Goal: Task Accomplishment & Management: Manage account settings

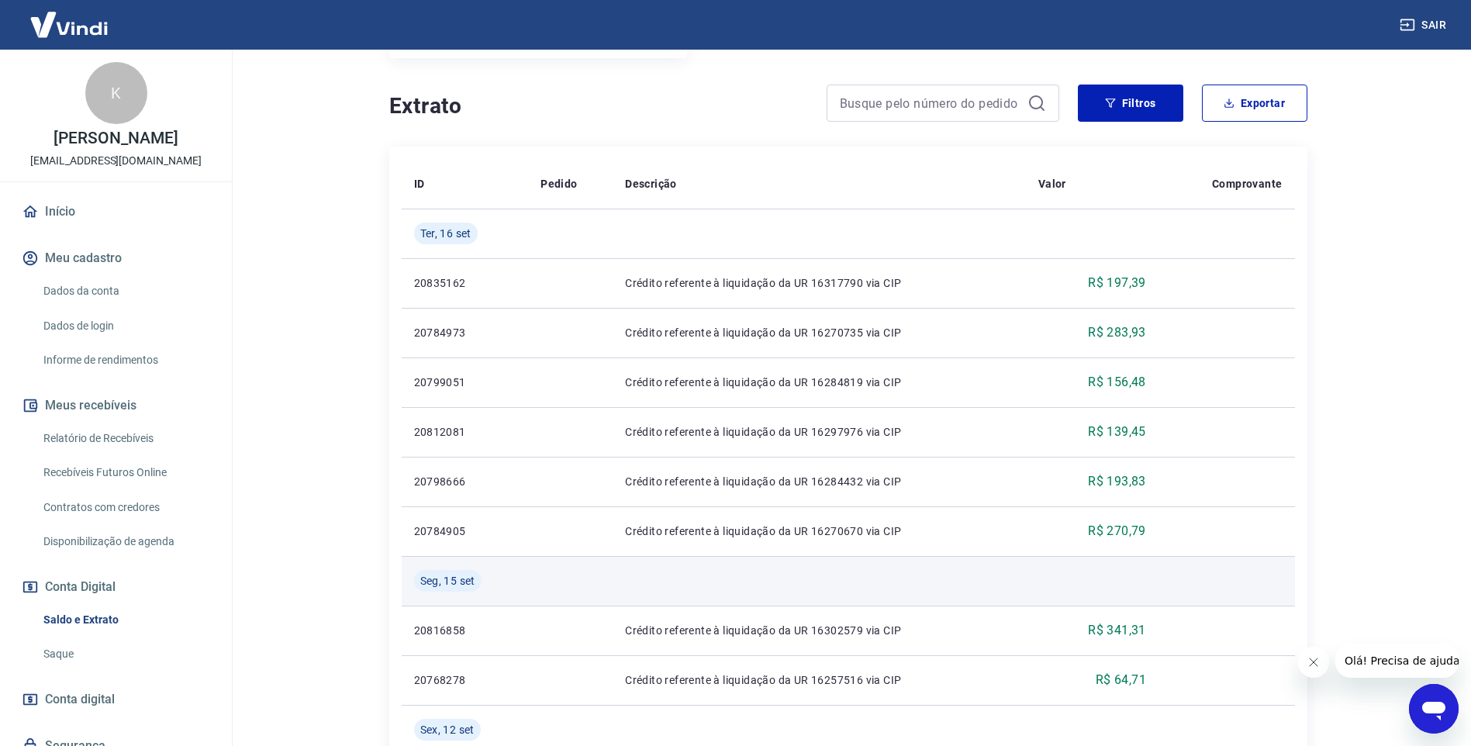
scroll to position [310, 0]
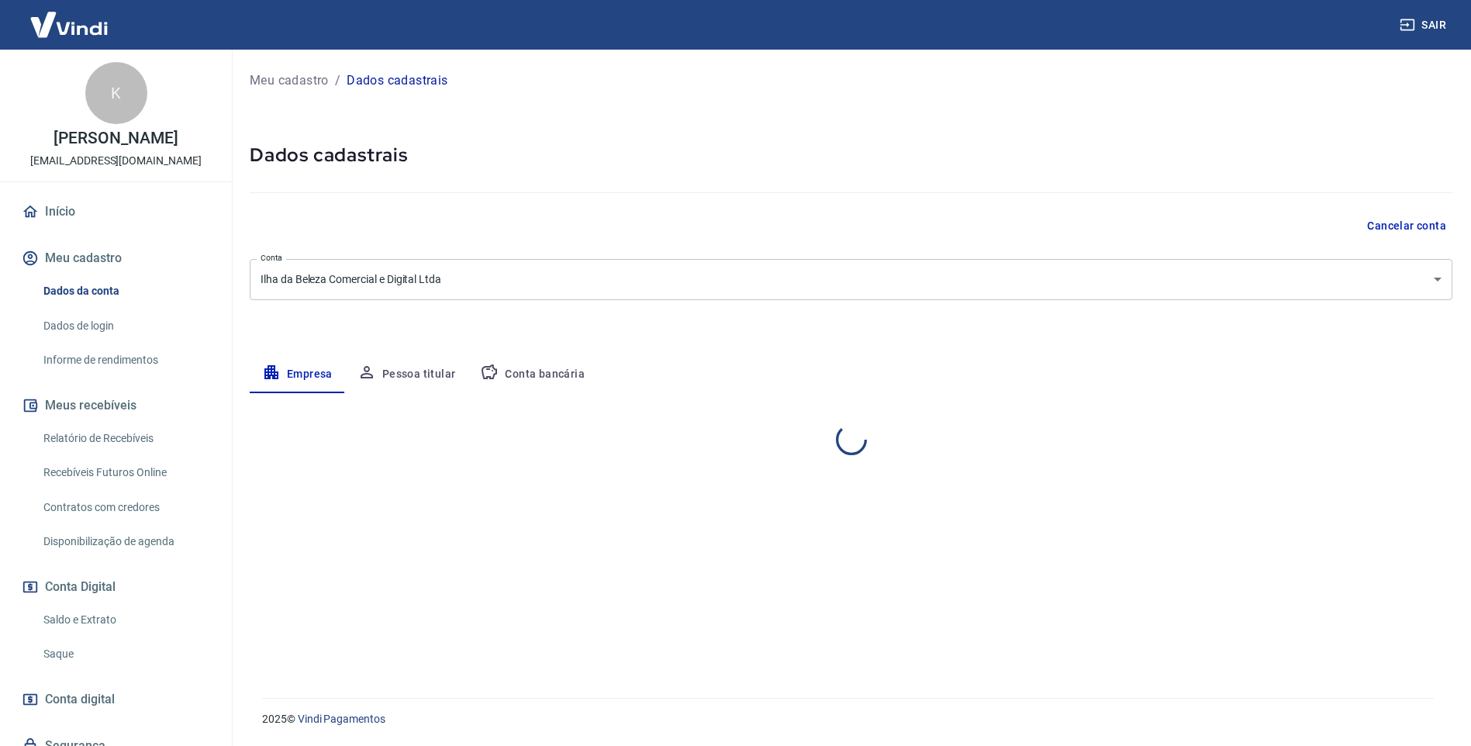
select select "SP"
select select "business"
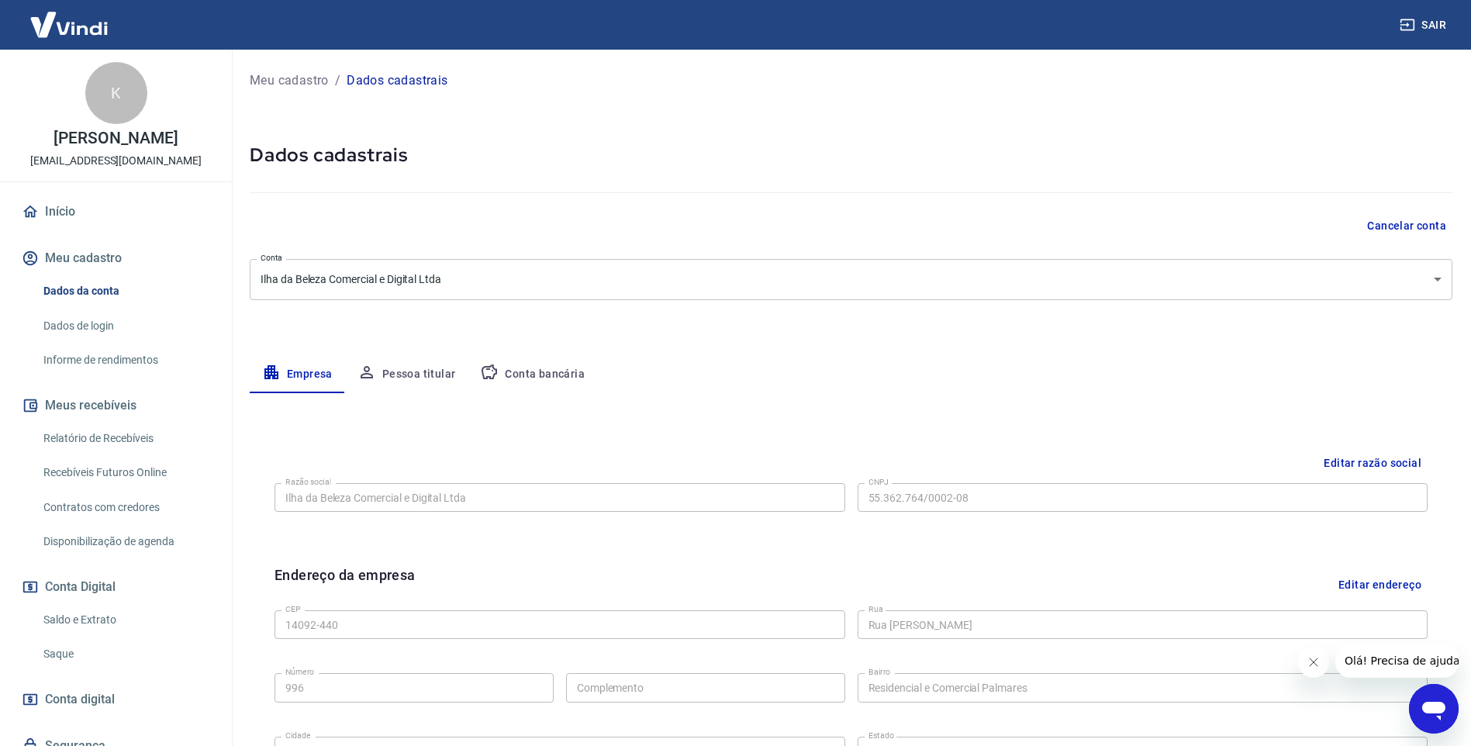
click at [405, 366] on button "Pessoa titular" at bounding box center [406, 374] width 123 height 37
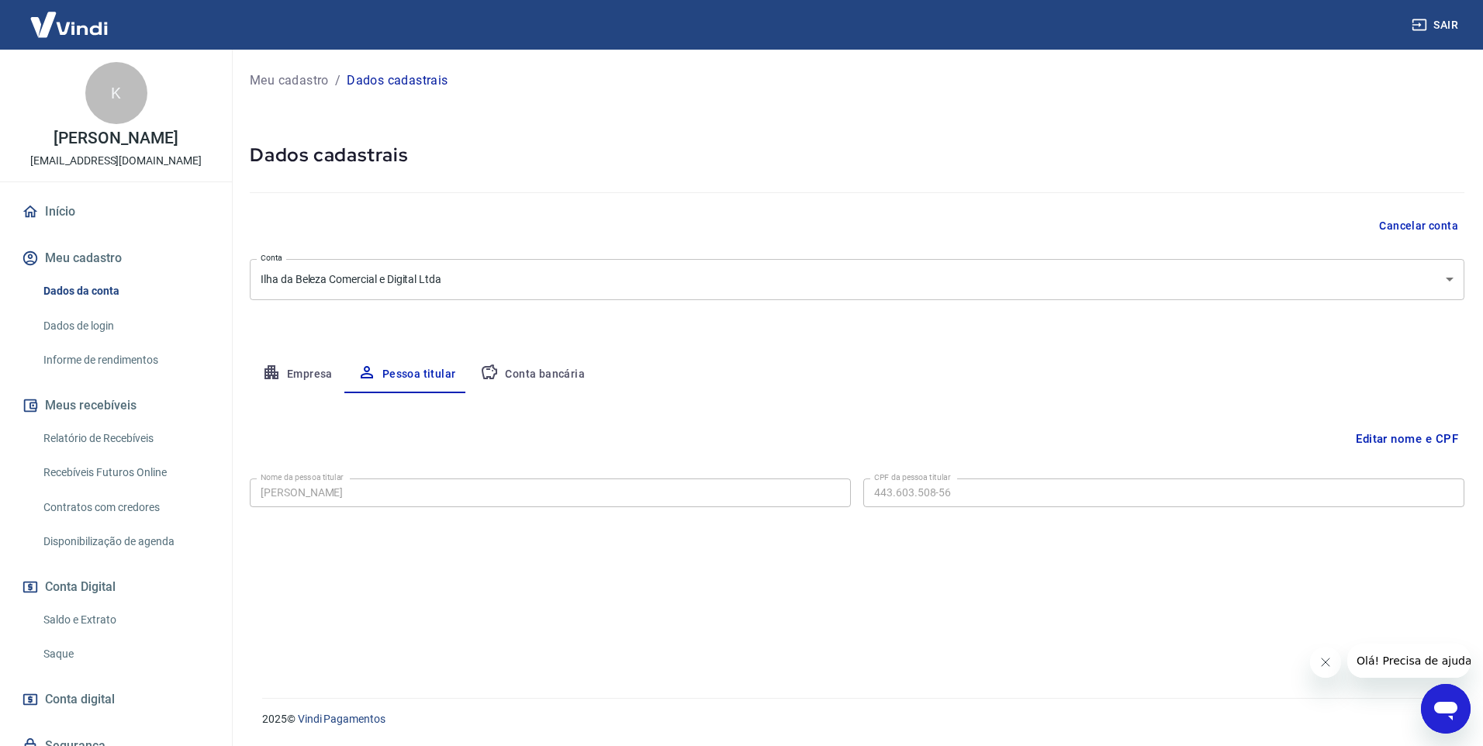
click at [534, 374] on button "Conta bancária" at bounding box center [533, 374] width 130 height 37
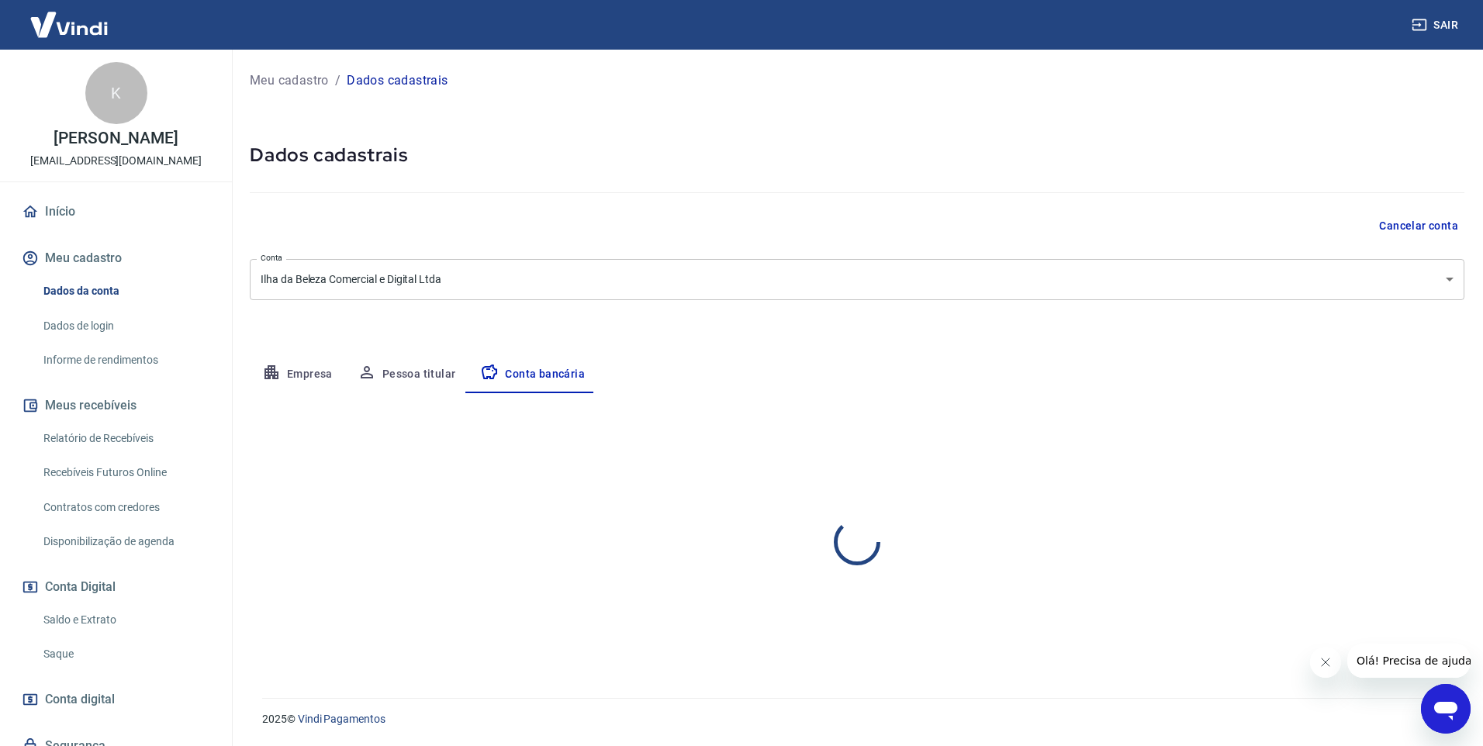
select select "1"
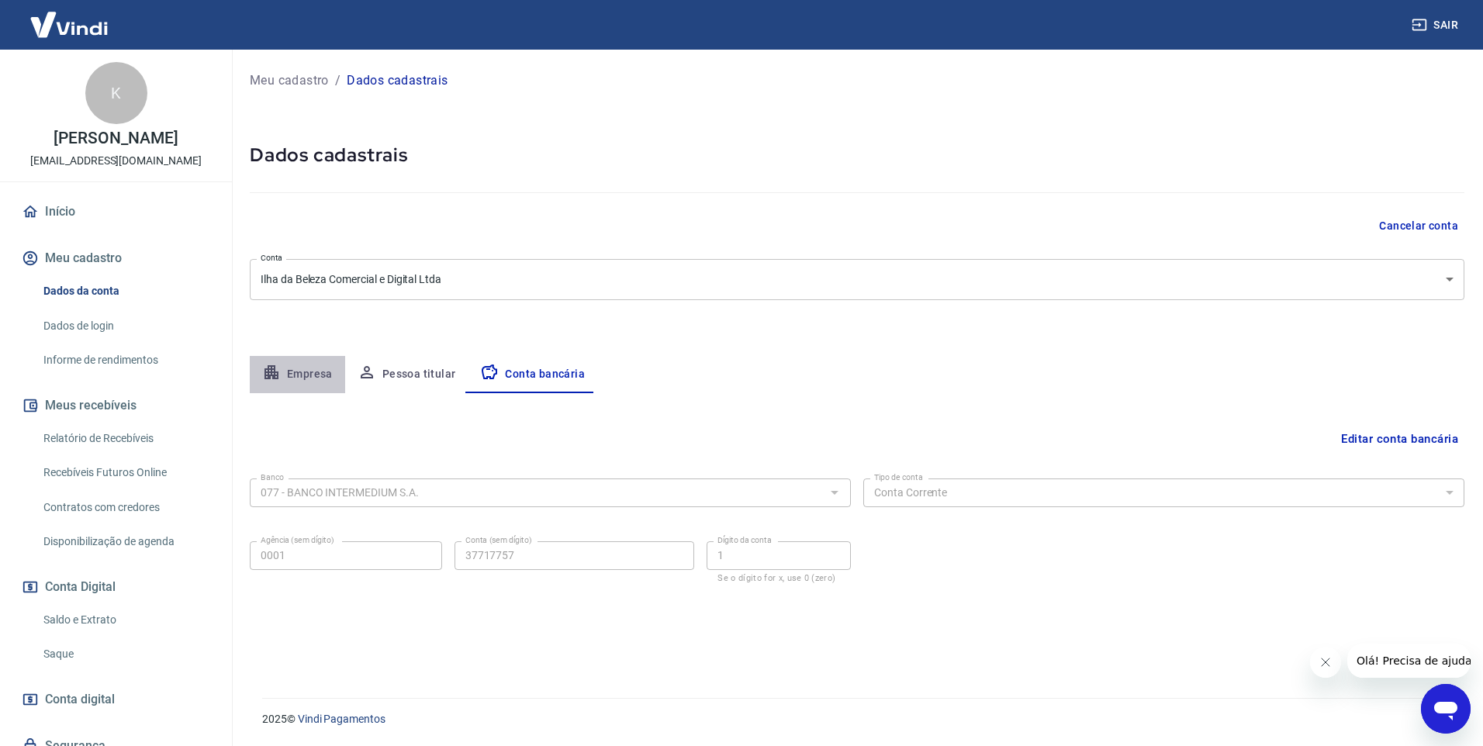
click at [303, 377] on button "Empresa" at bounding box center [297, 374] width 95 height 37
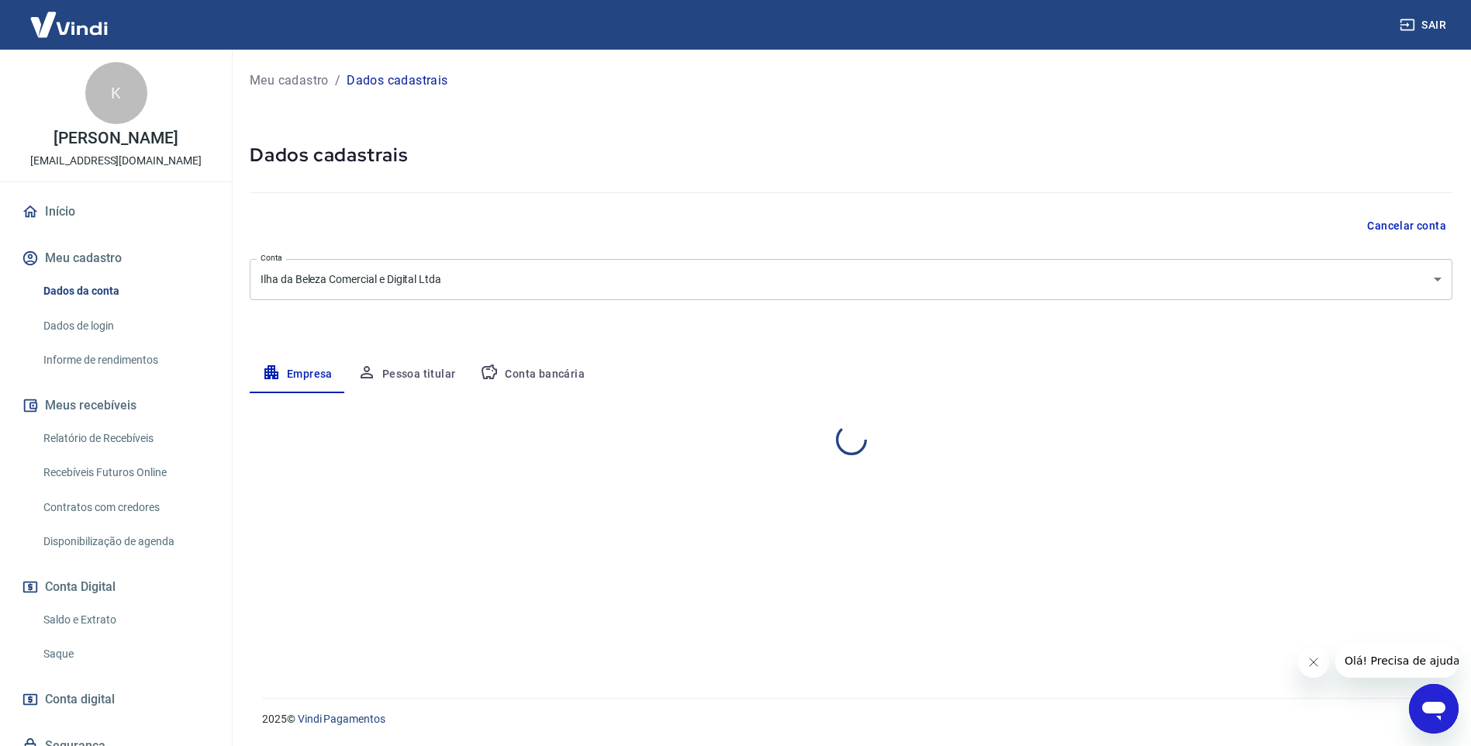
select select "SP"
select select "business"
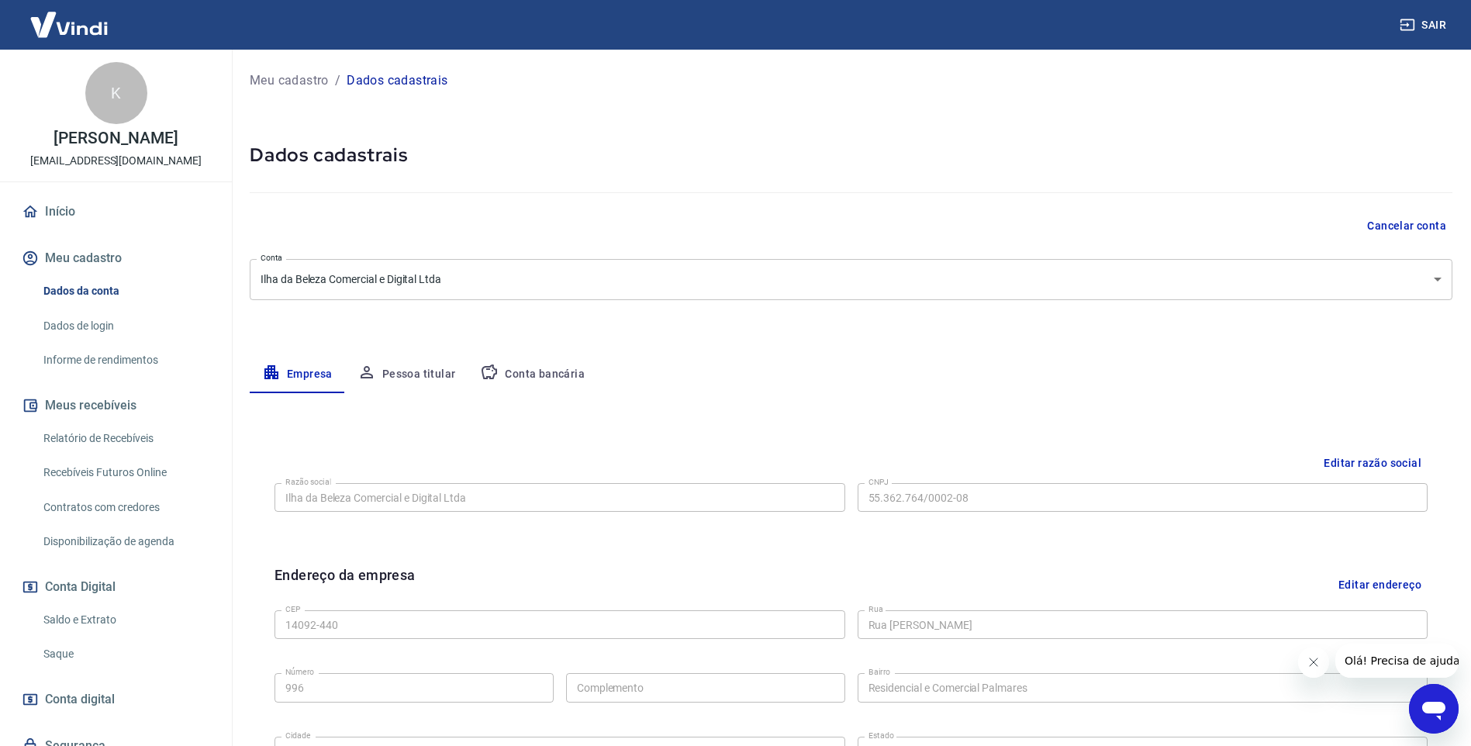
click at [67, 541] on link "Disponibilização de agenda" at bounding box center [125, 542] width 176 height 32
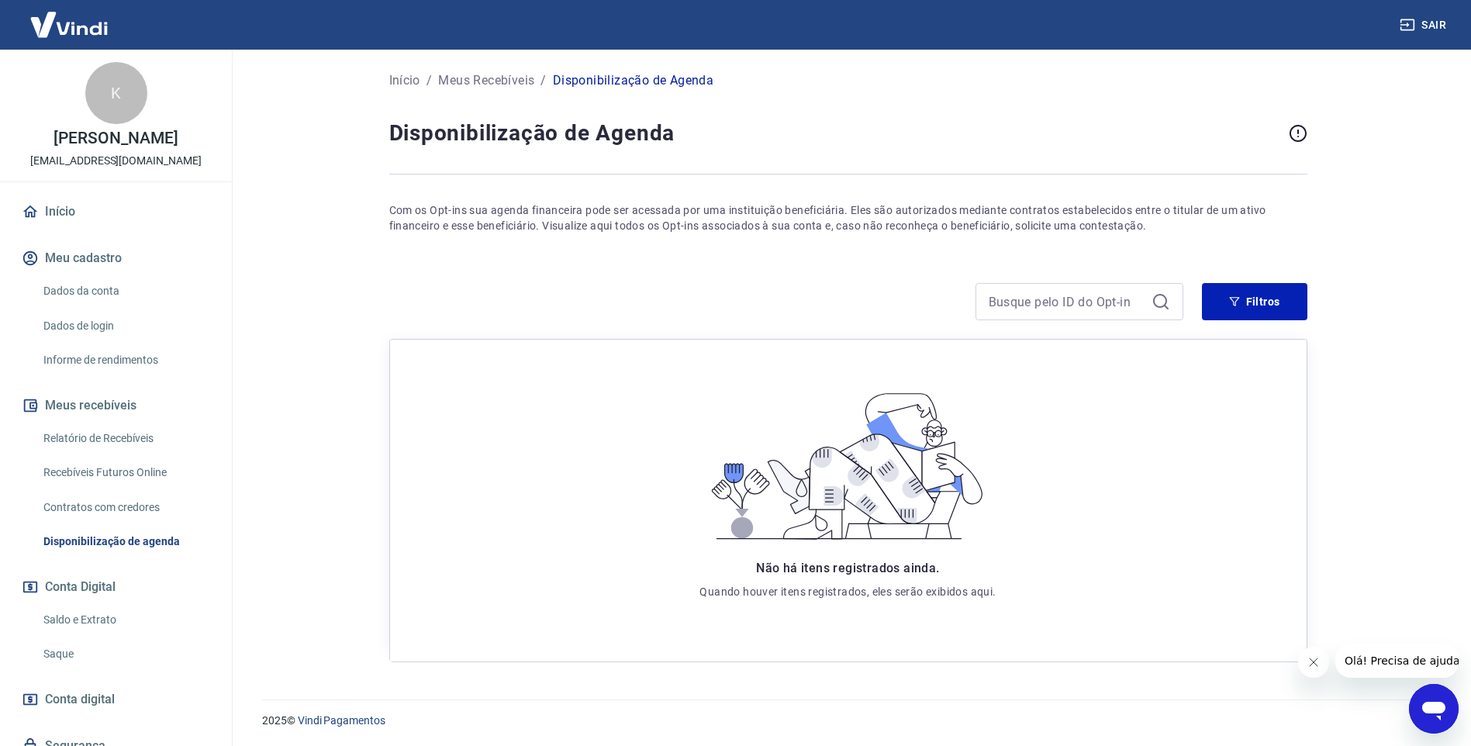
click at [67, 286] on link "Dados da conta" at bounding box center [125, 291] width 176 height 32
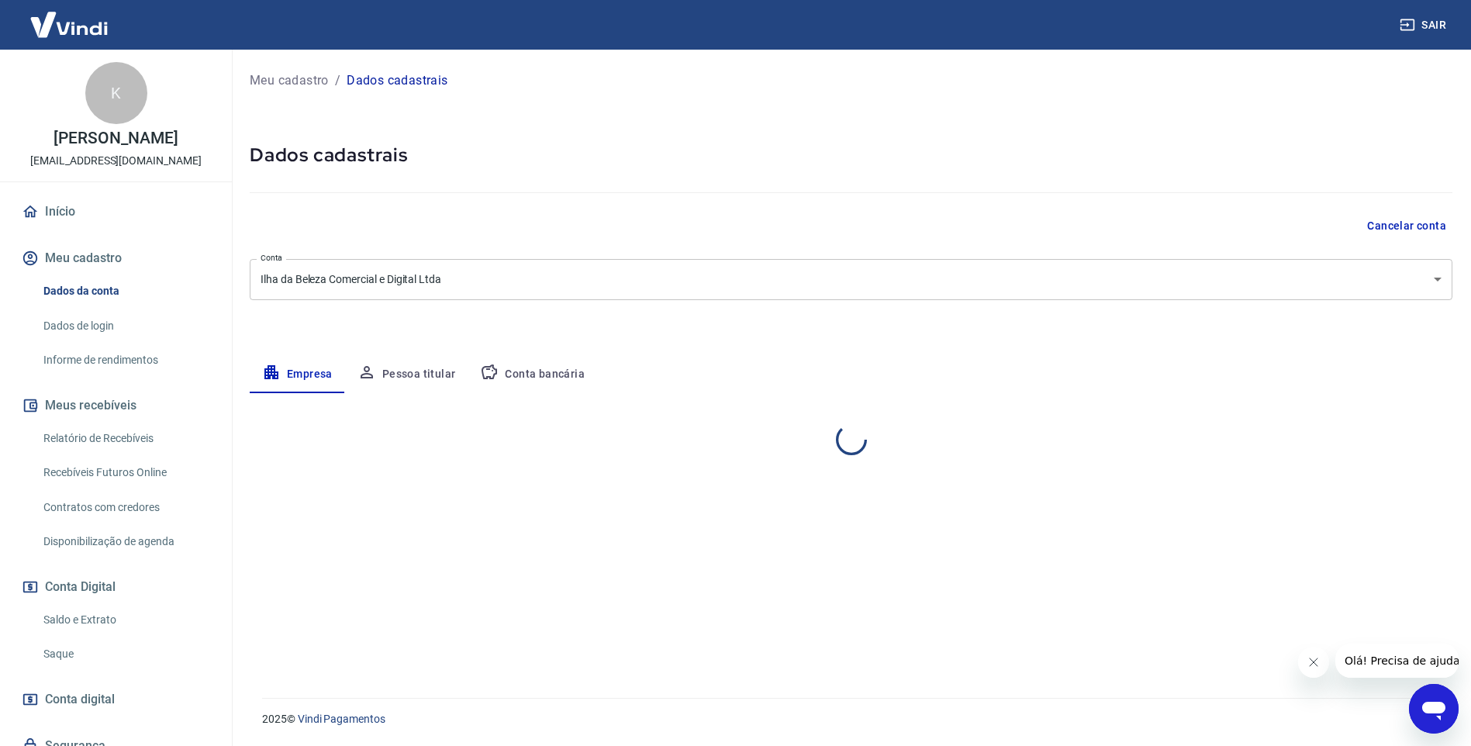
select select "SP"
select select "business"
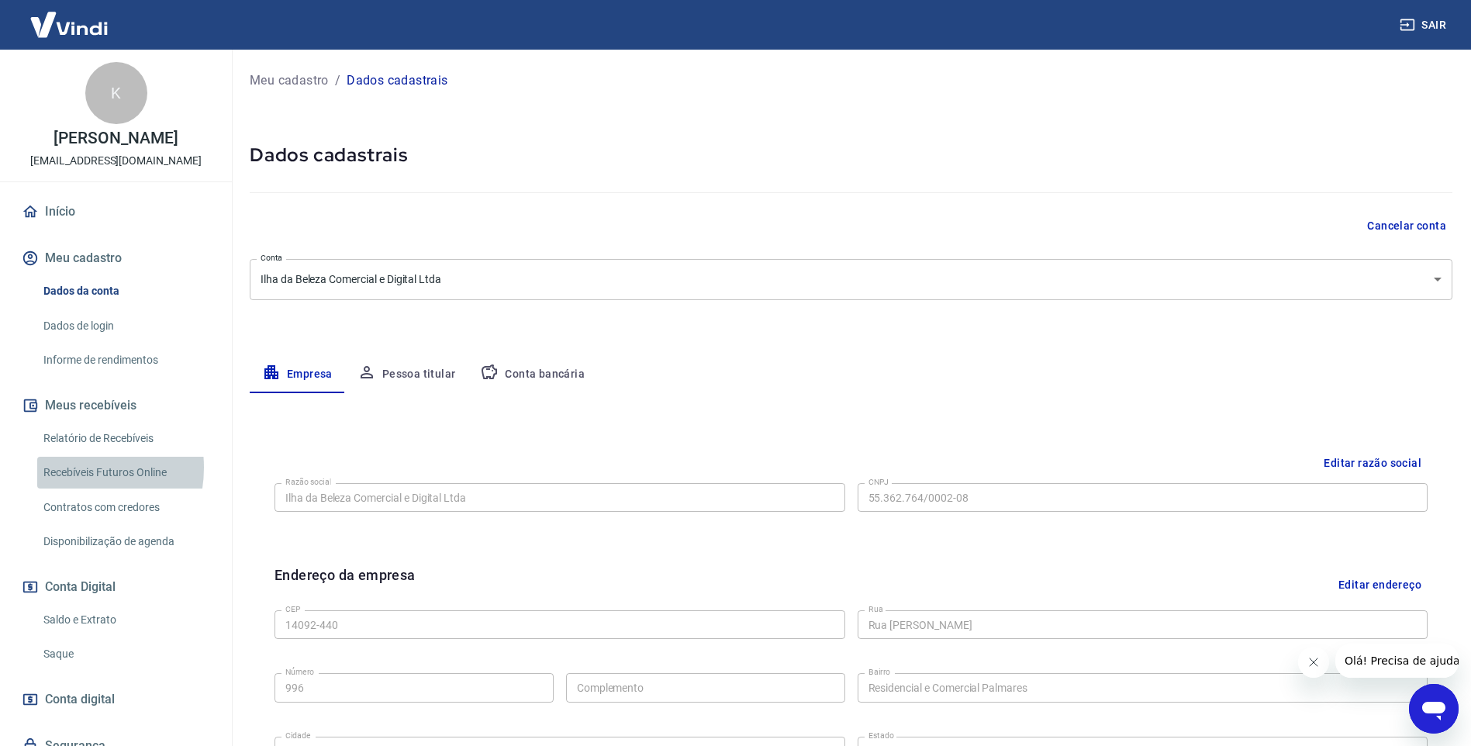
click at [65, 468] on link "Recebíveis Futuros Online" at bounding box center [125, 473] width 176 height 32
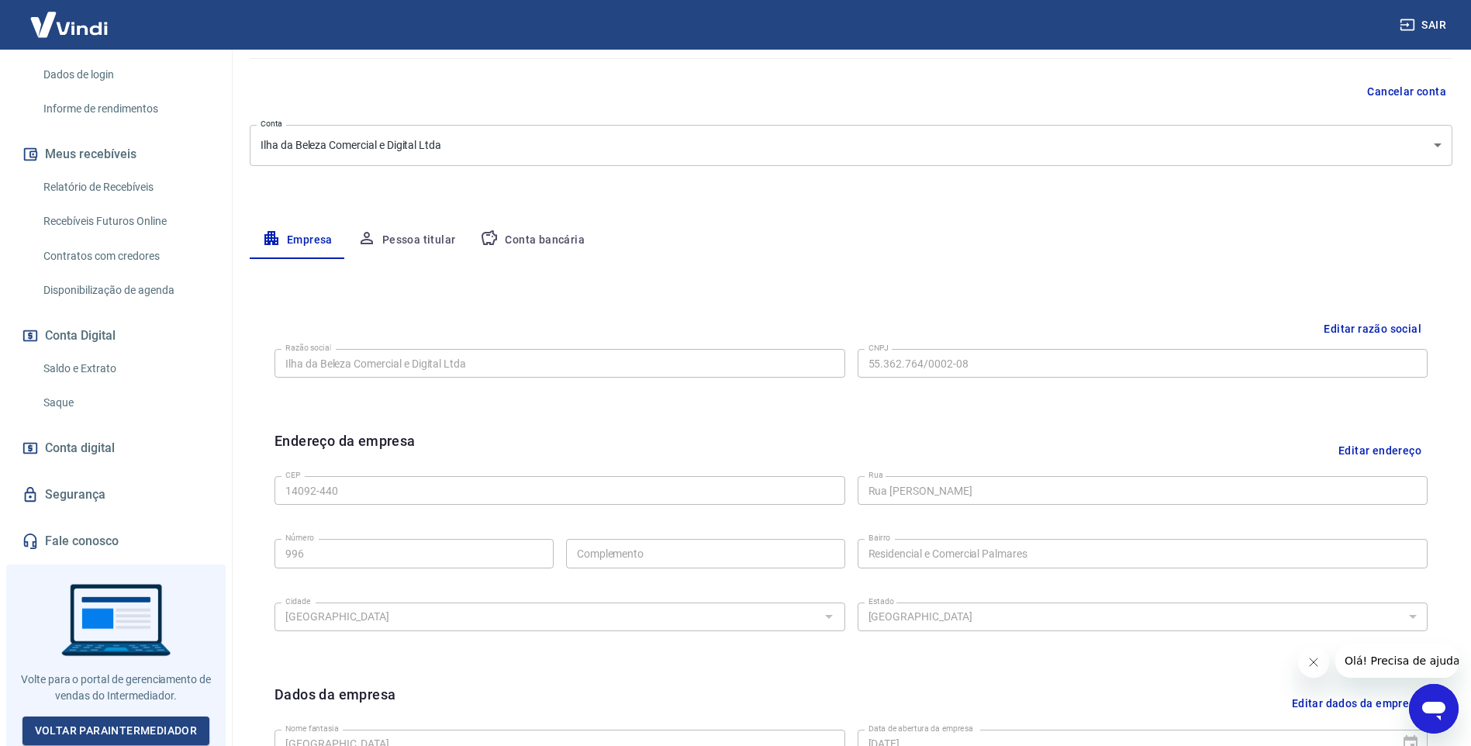
scroll to position [155, 0]
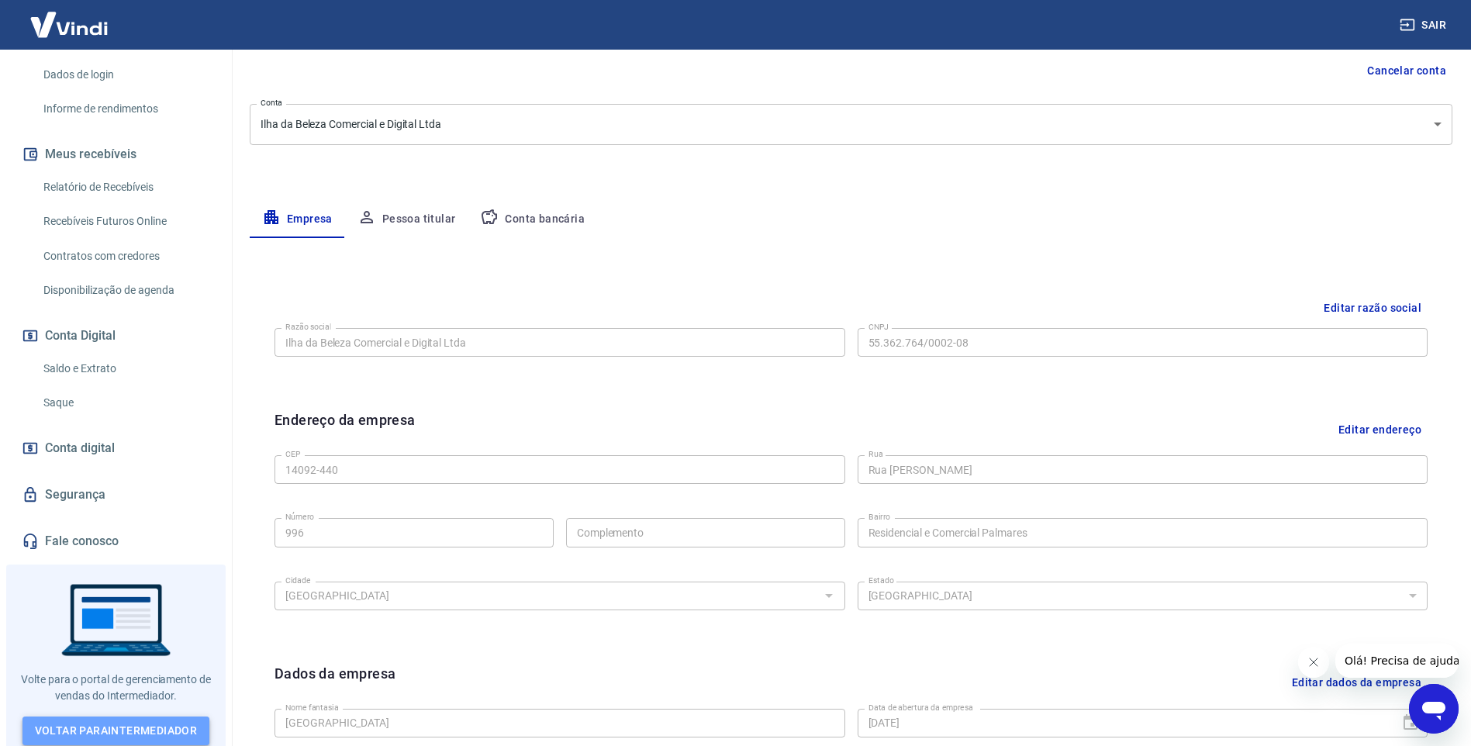
click at [123, 722] on link "Voltar para Intermediador" at bounding box center [116, 731] width 188 height 29
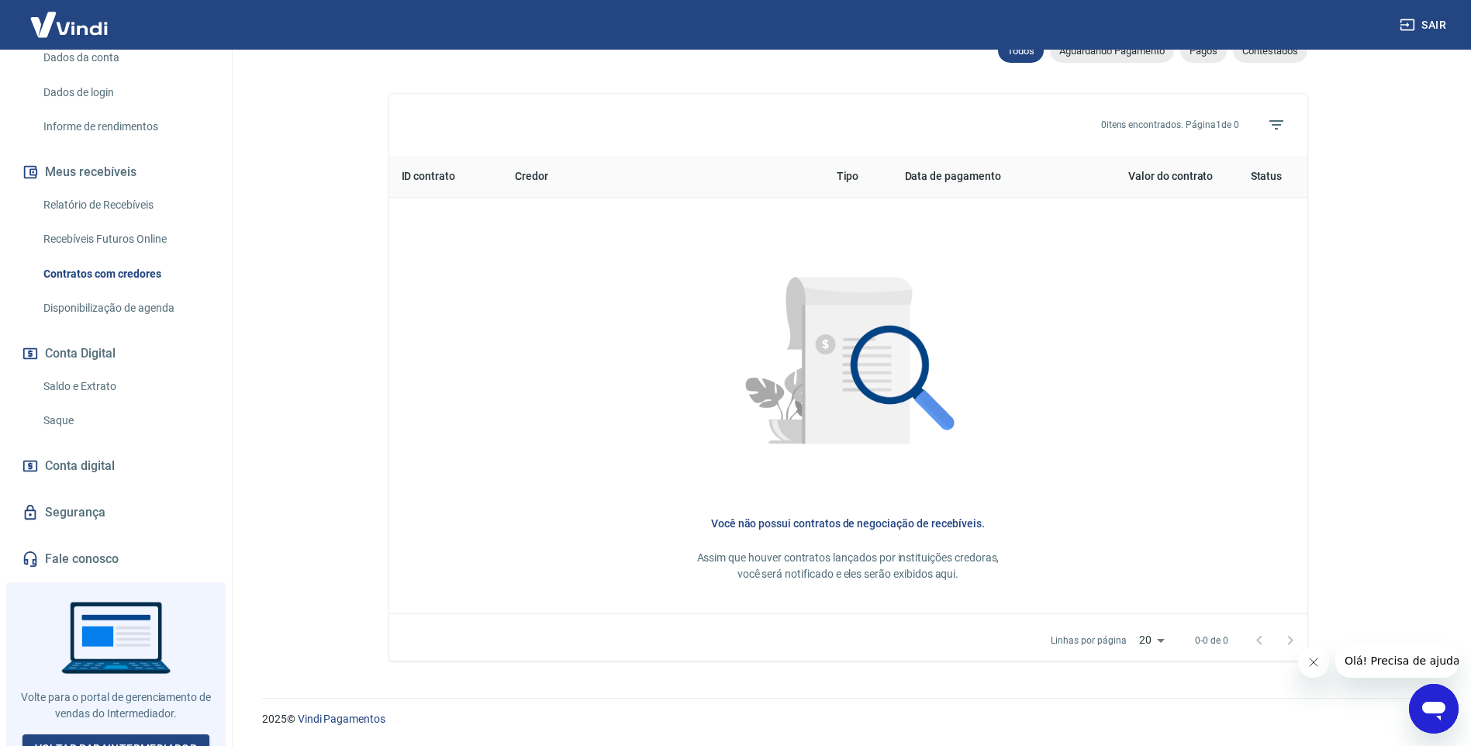
scroll to position [251, 0]
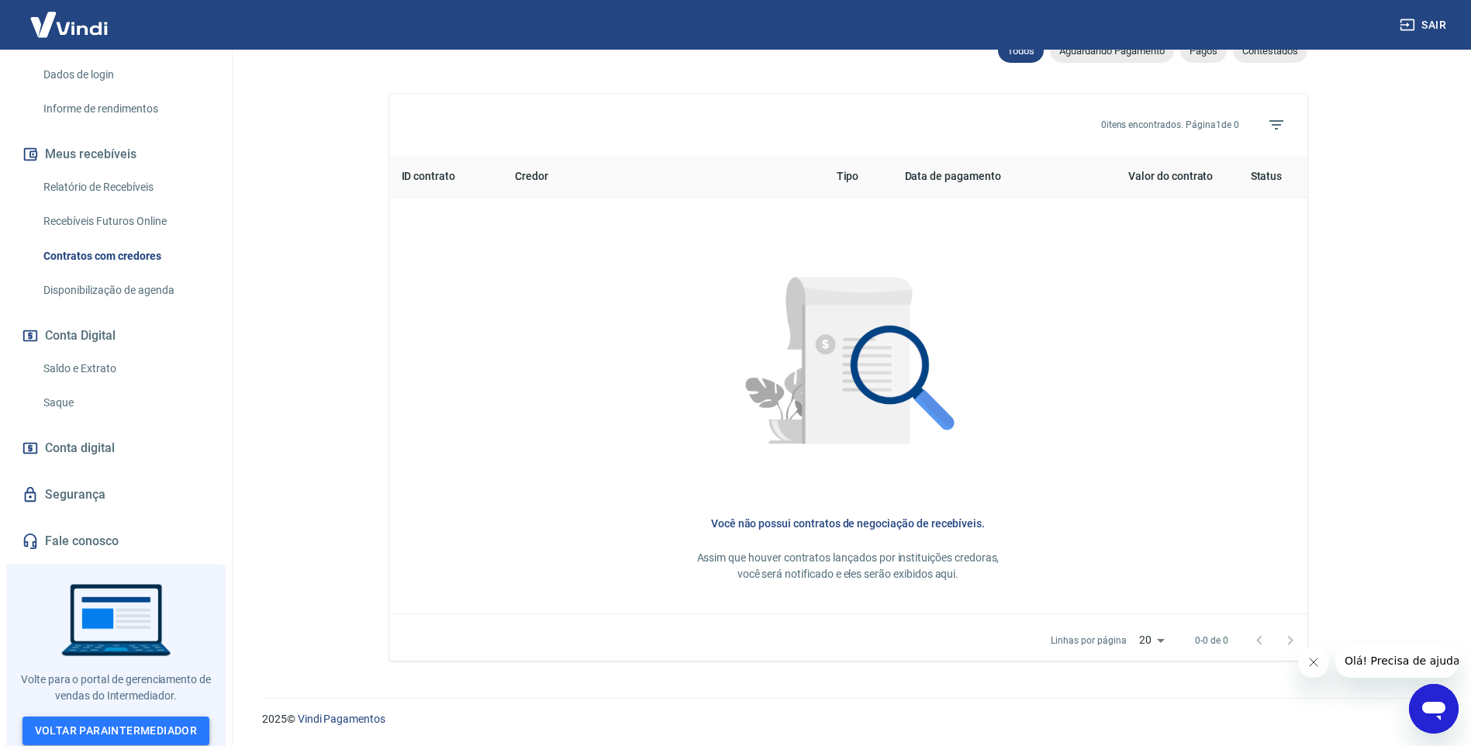
click at [133, 718] on link "Voltar para Intermediador" at bounding box center [116, 731] width 188 height 29
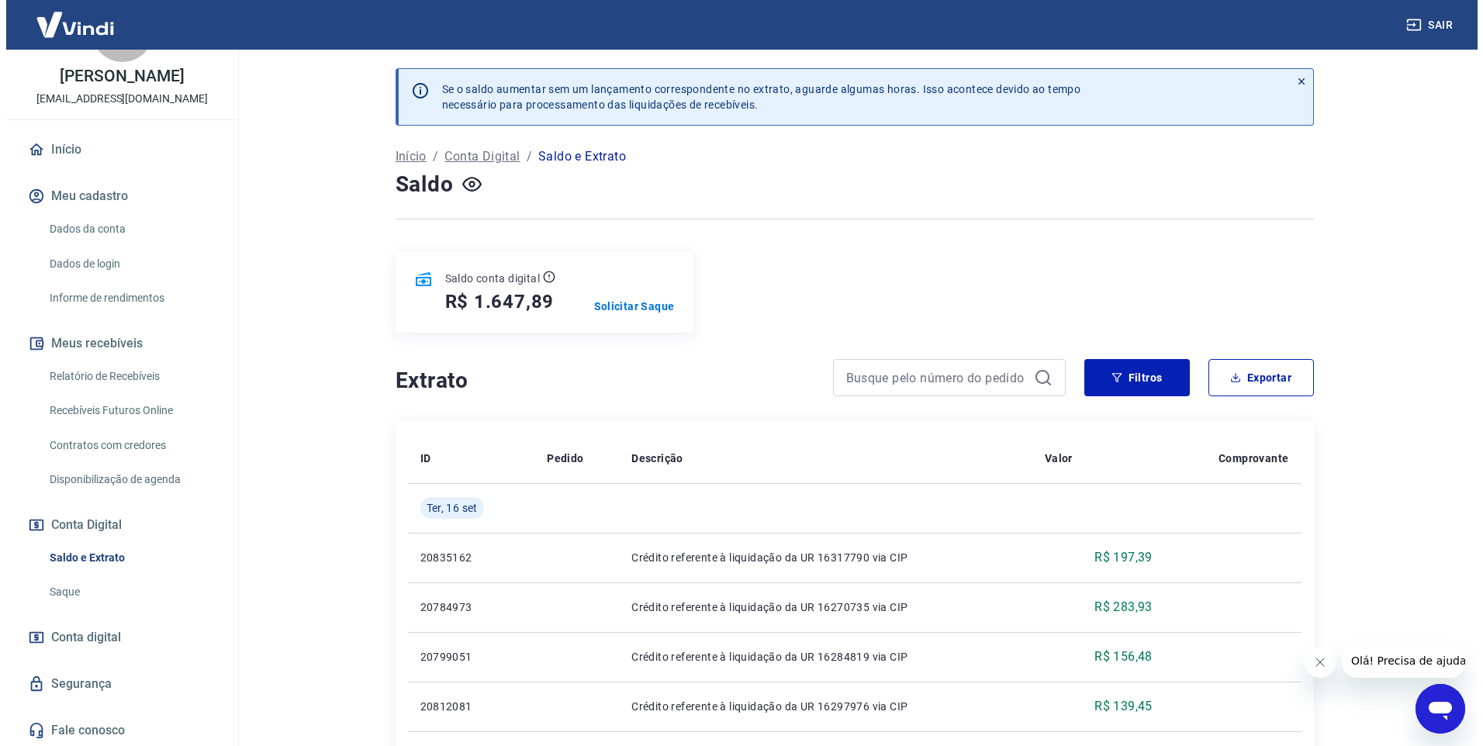
scroll to position [64, 0]
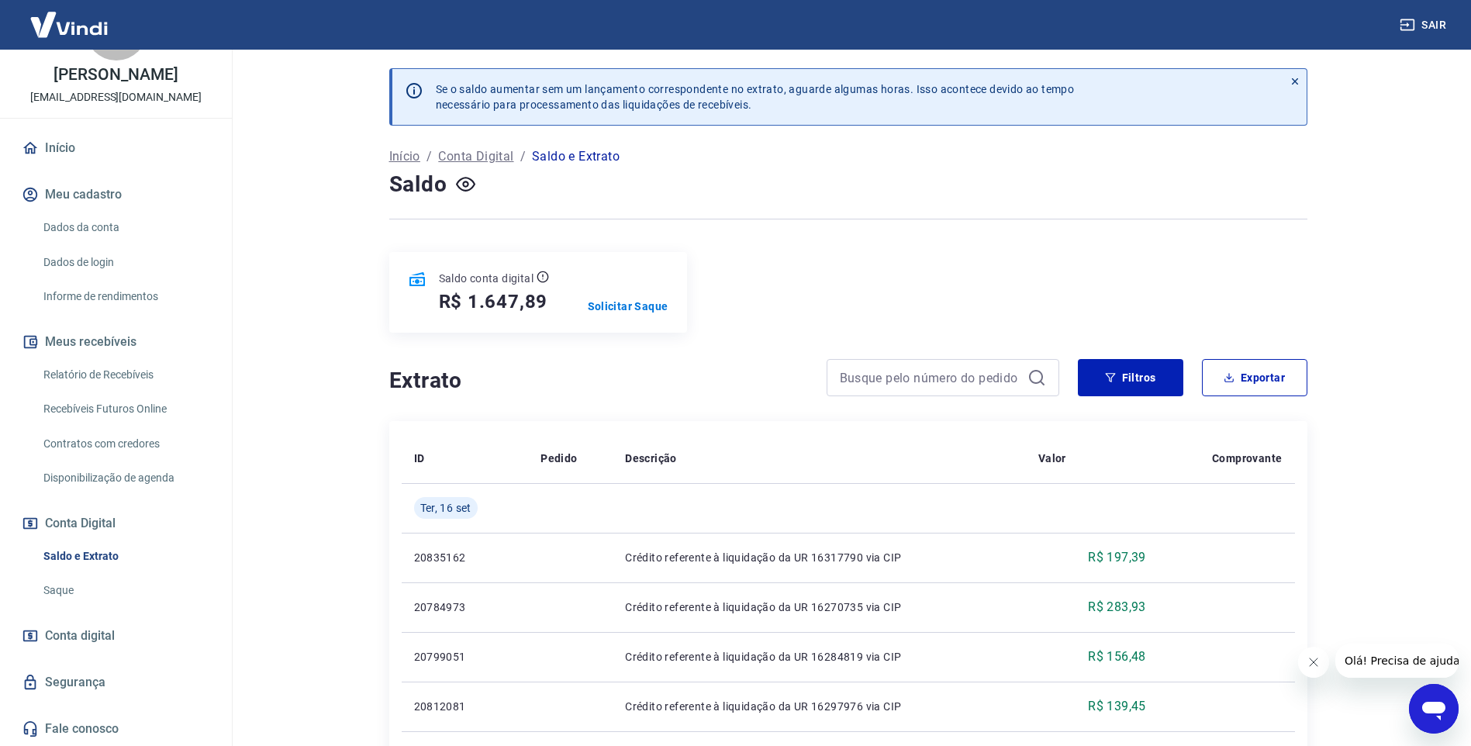
click at [81, 636] on span "Conta digital" at bounding box center [80, 636] width 70 height 22
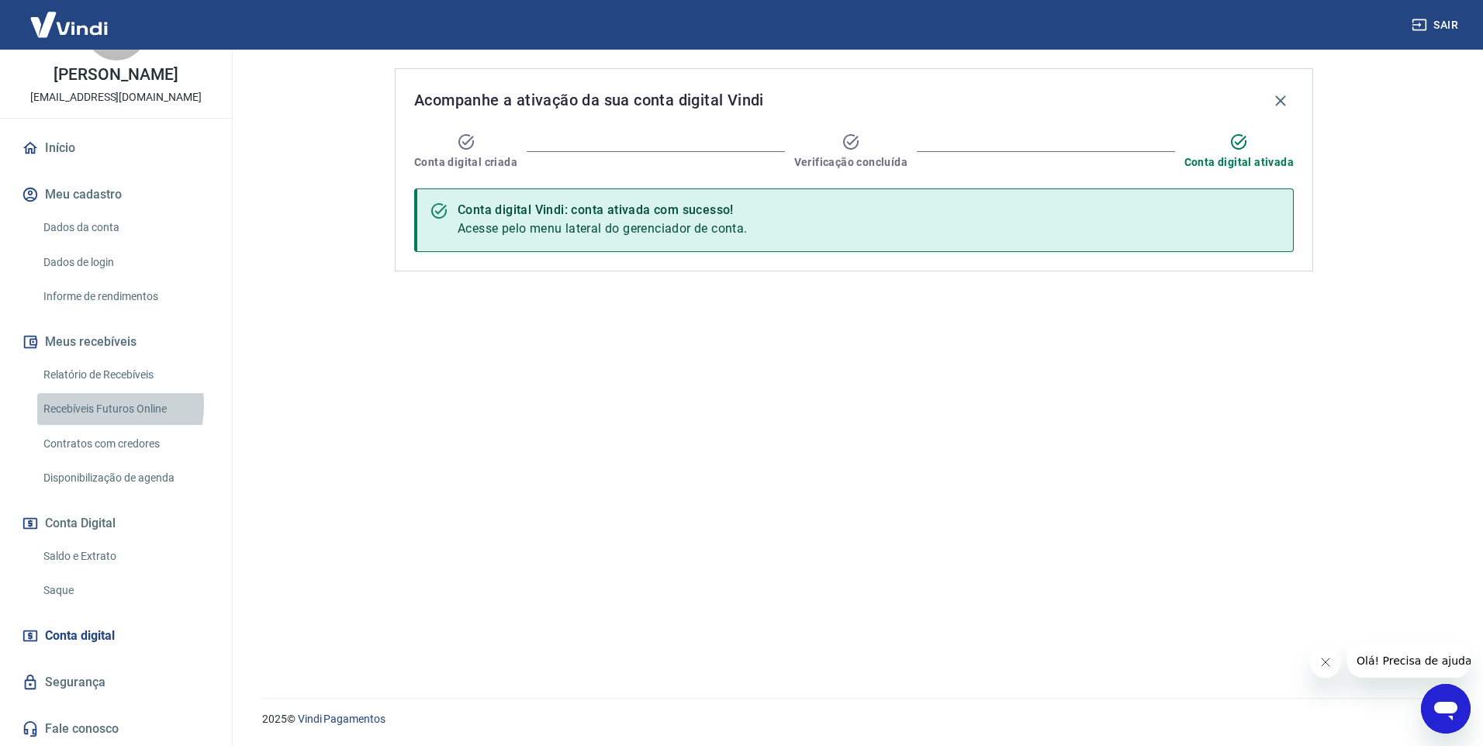
click at [80, 405] on link "Recebíveis Futuros Online" at bounding box center [125, 409] width 176 height 32
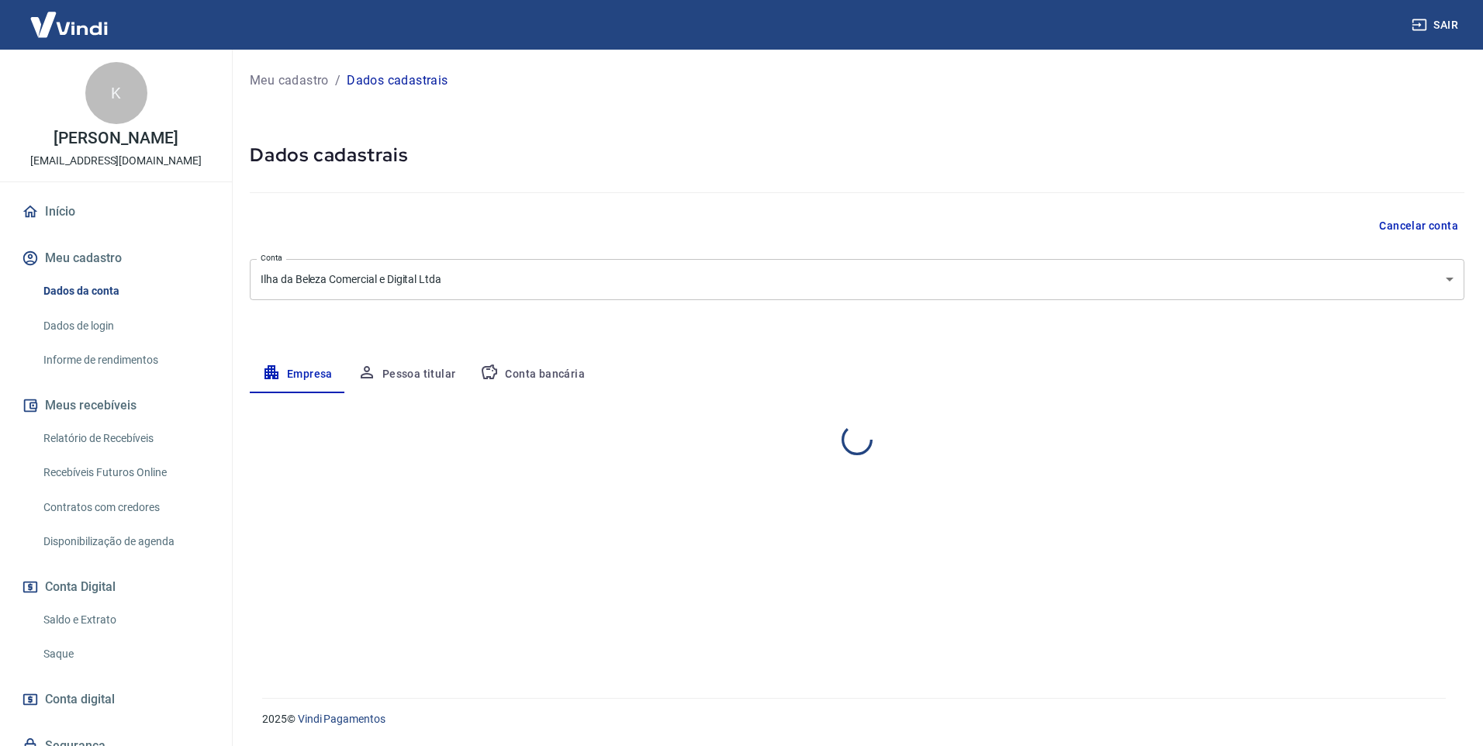
select select "SP"
select select "business"
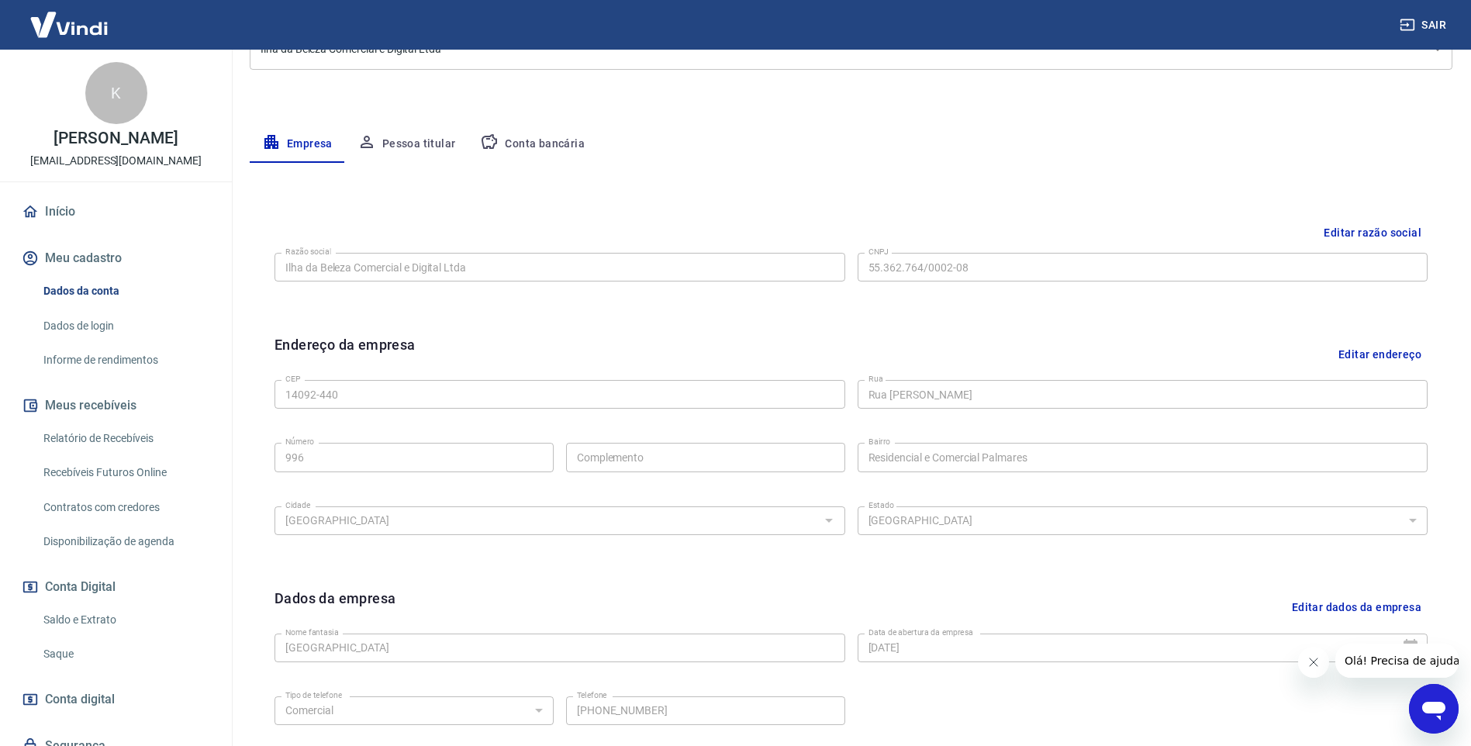
scroll to position [233, 0]
click at [413, 140] on button "Pessoa titular" at bounding box center [406, 141] width 123 height 37
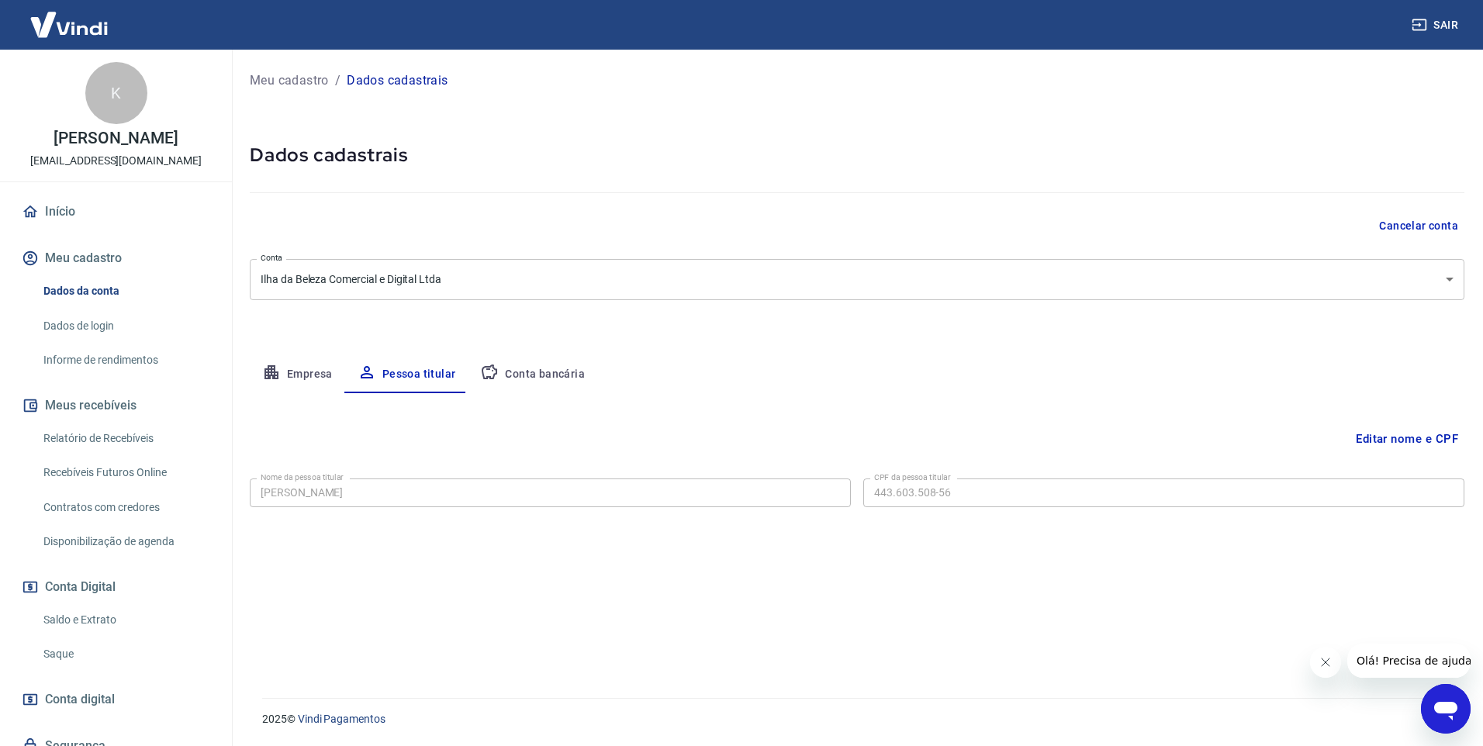
click at [549, 368] on button "Conta bancária" at bounding box center [533, 374] width 130 height 37
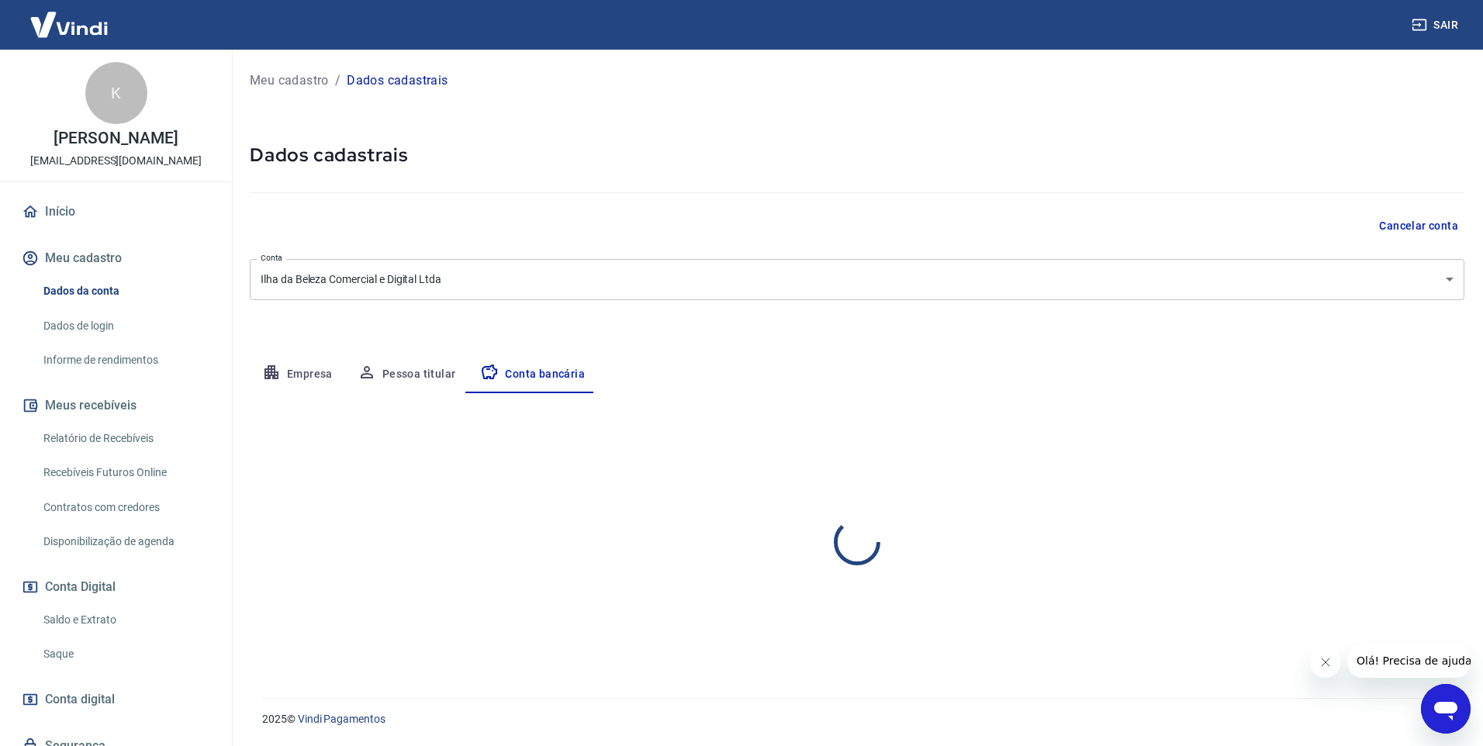
select select "1"
click at [427, 371] on button "Pessoa titular" at bounding box center [406, 374] width 123 height 37
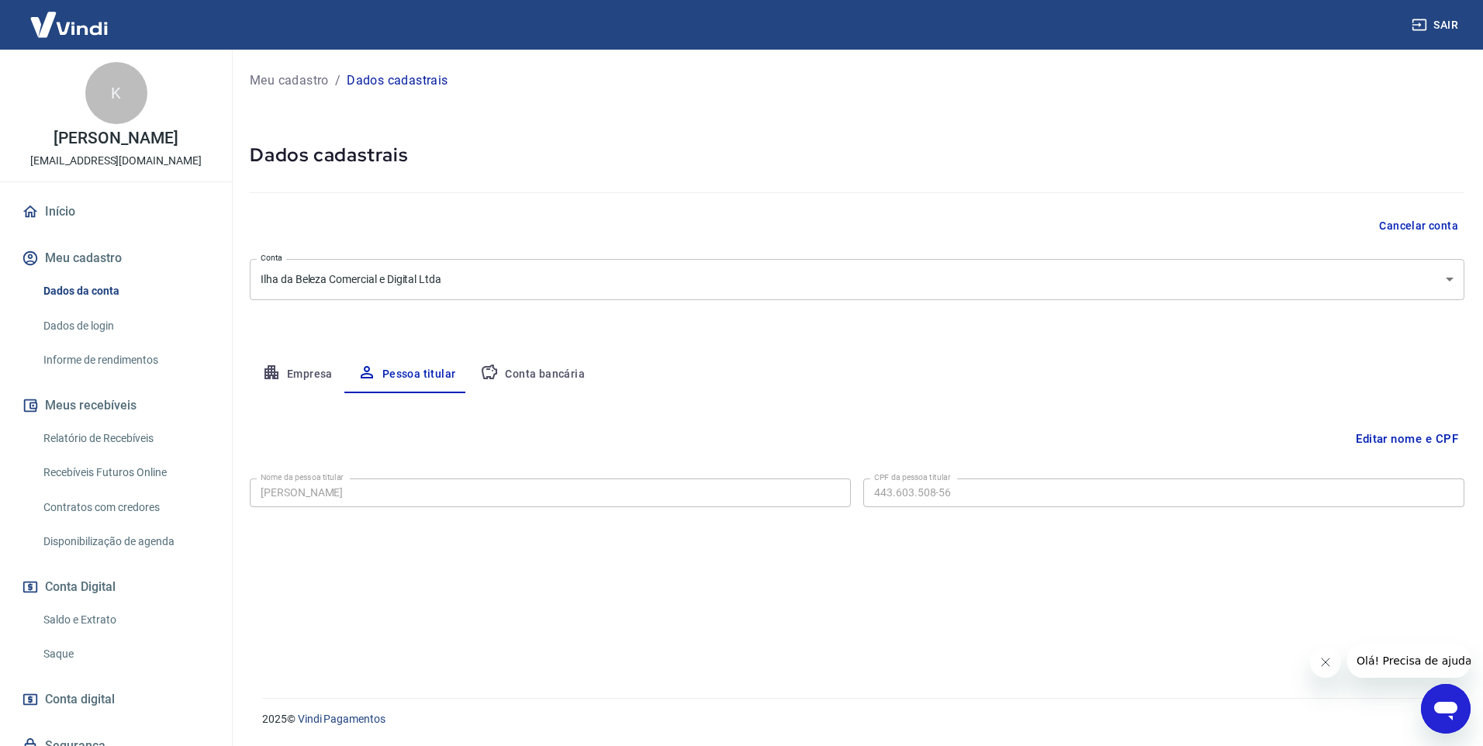
click at [312, 372] on button "Empresa" at bounding box center [297, 374] width 95 height 37
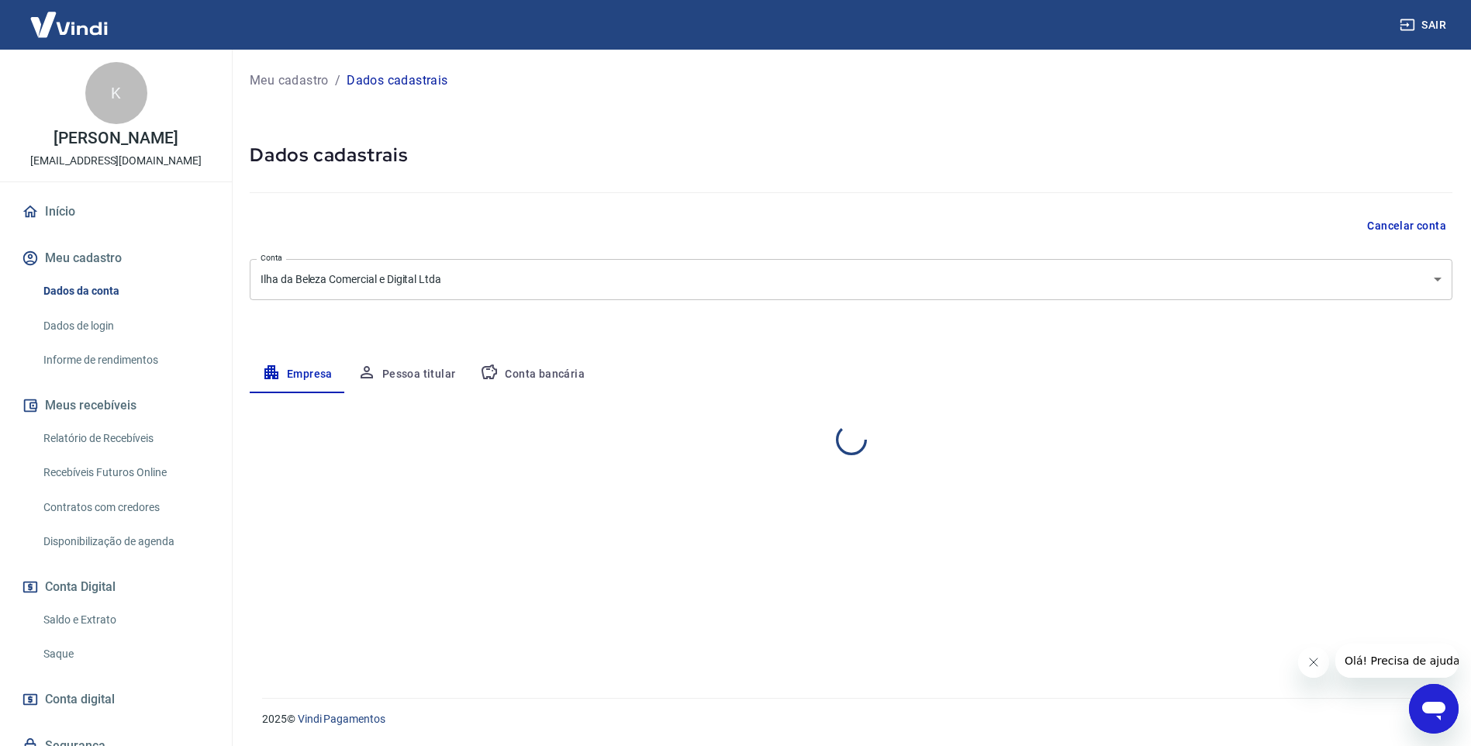
select select "SP"
select select "business"
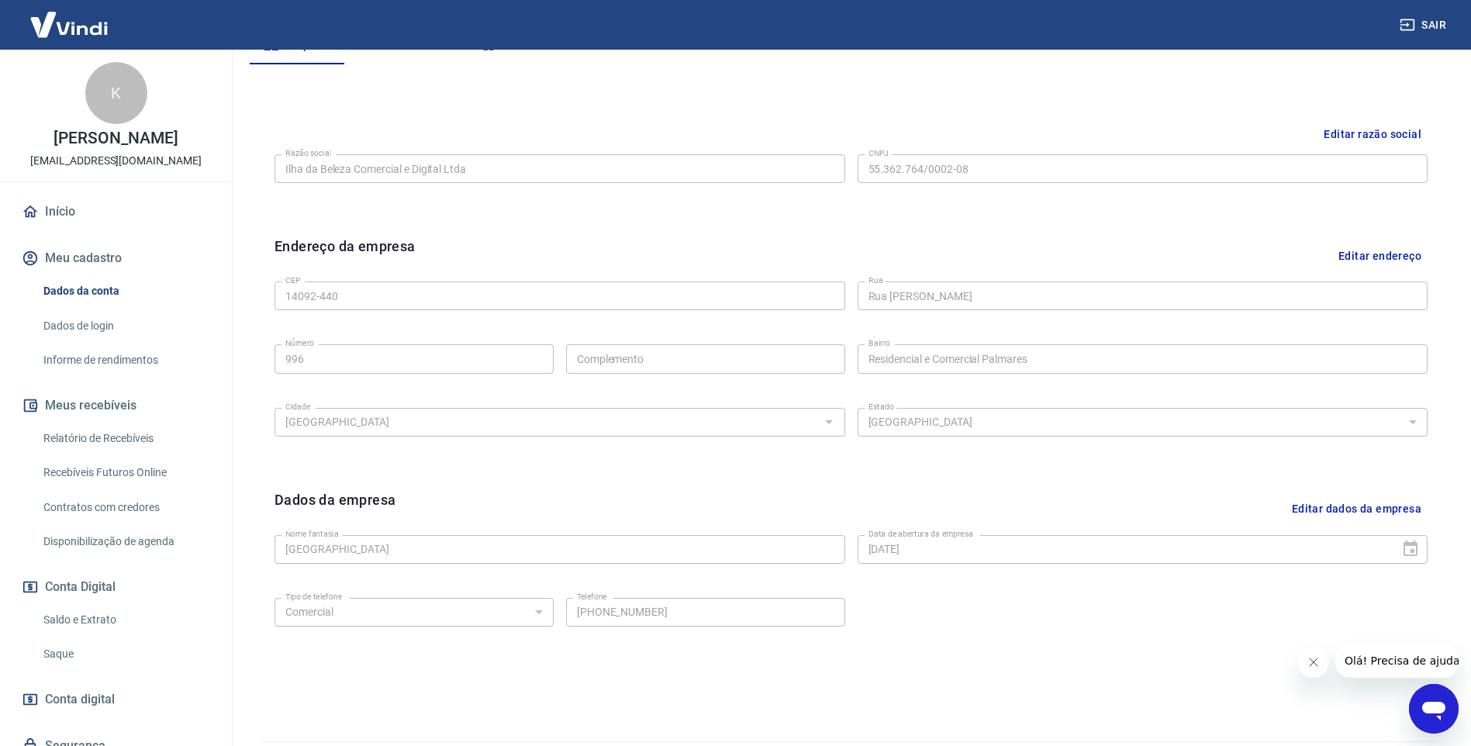
scroll to position [295, 0]
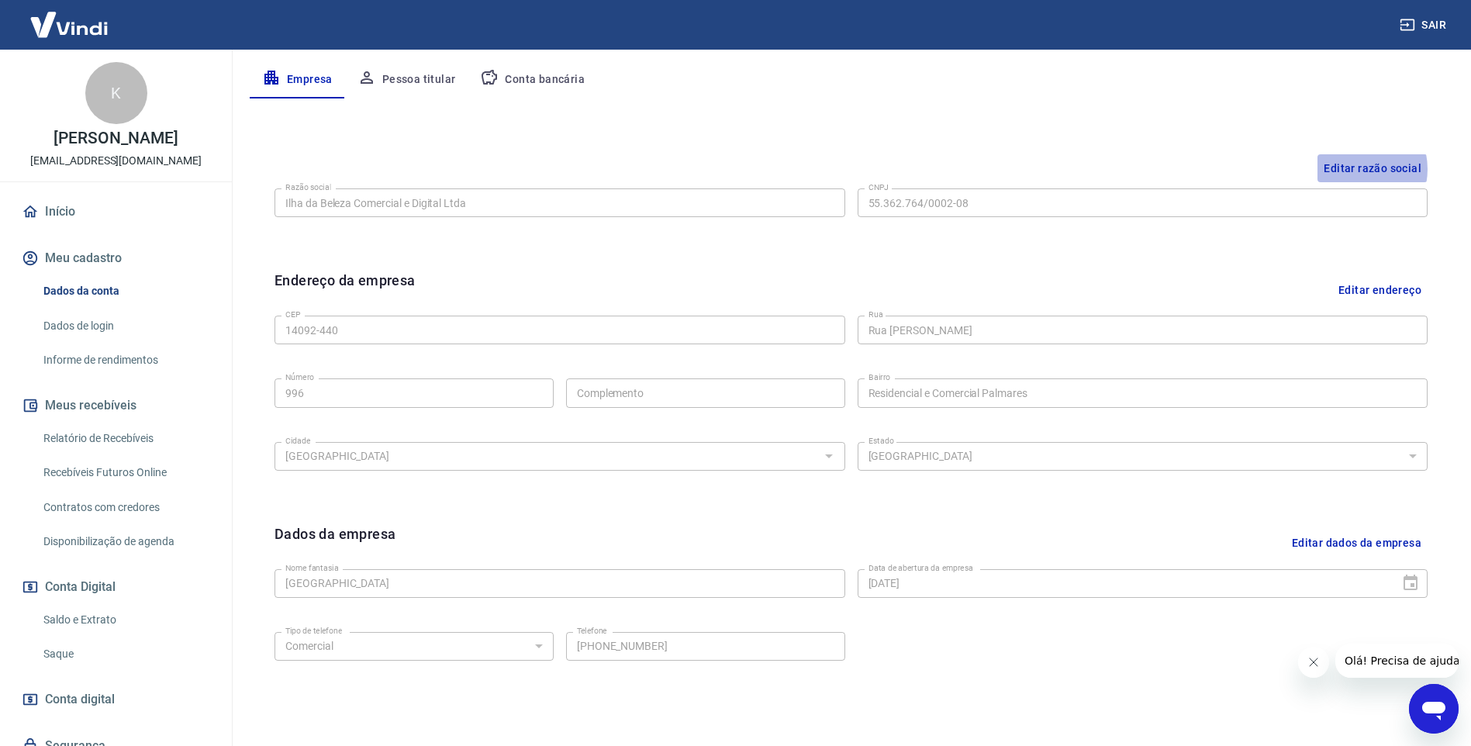
click at [1355, 169] on button "Editar razão social" at bounding box center [1373, 168] width 110 height 29
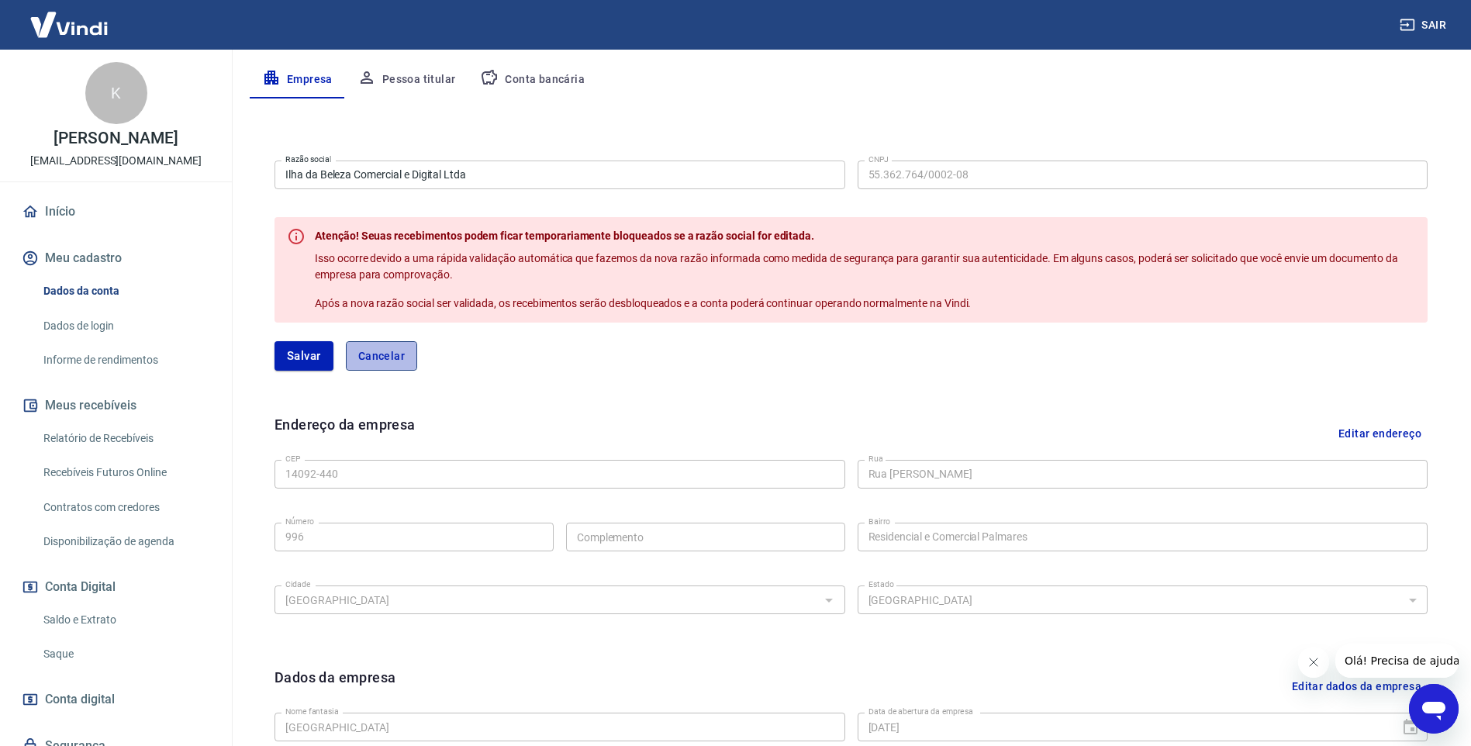
click at [386, 358] on button "Cancelar" at bounding box center [381, 355] width 71 height 29
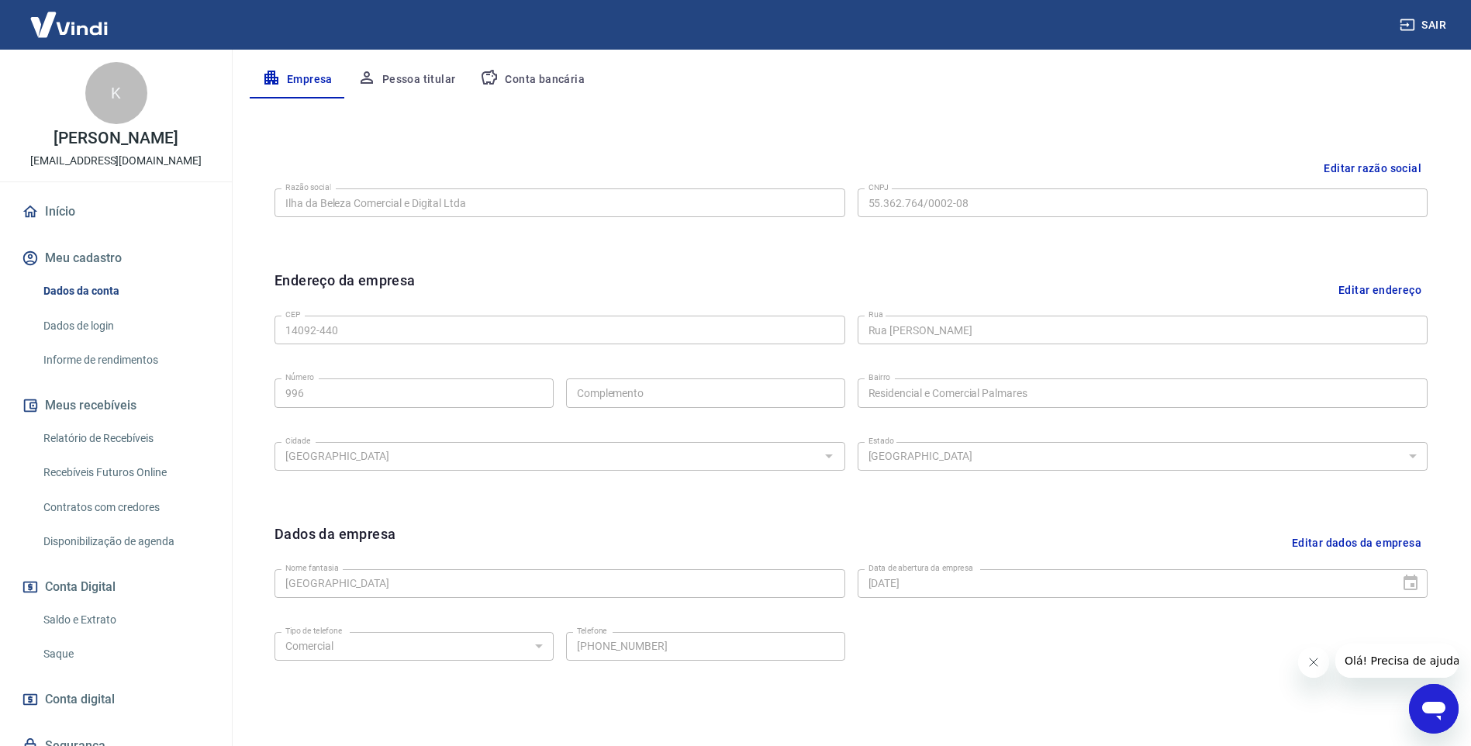
click at [1371, 285] on button "Editar endereço" at bounding box center [1380, 290] width 95 height 40
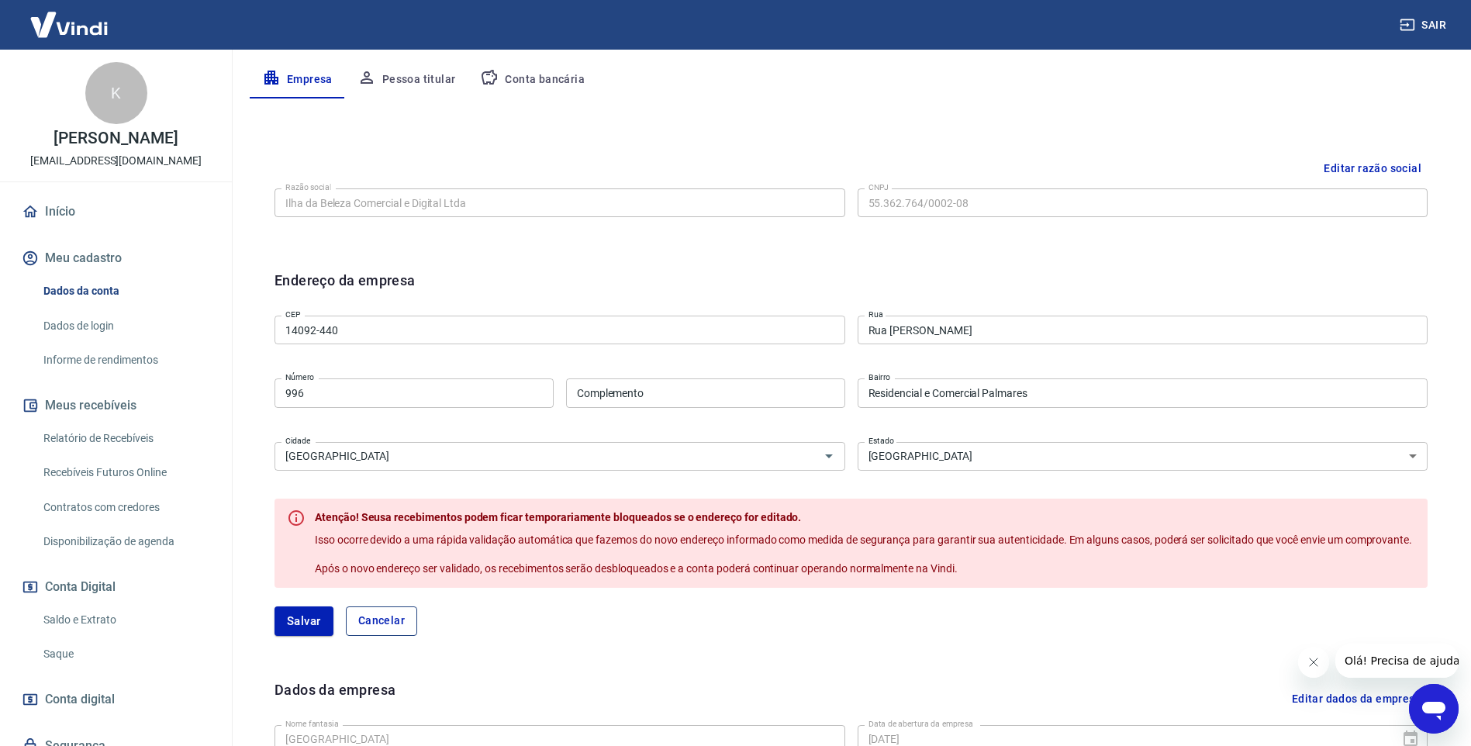
click at [389, 636] on button "Cancelar" at bounding box center [381, 621] width 71 height 29
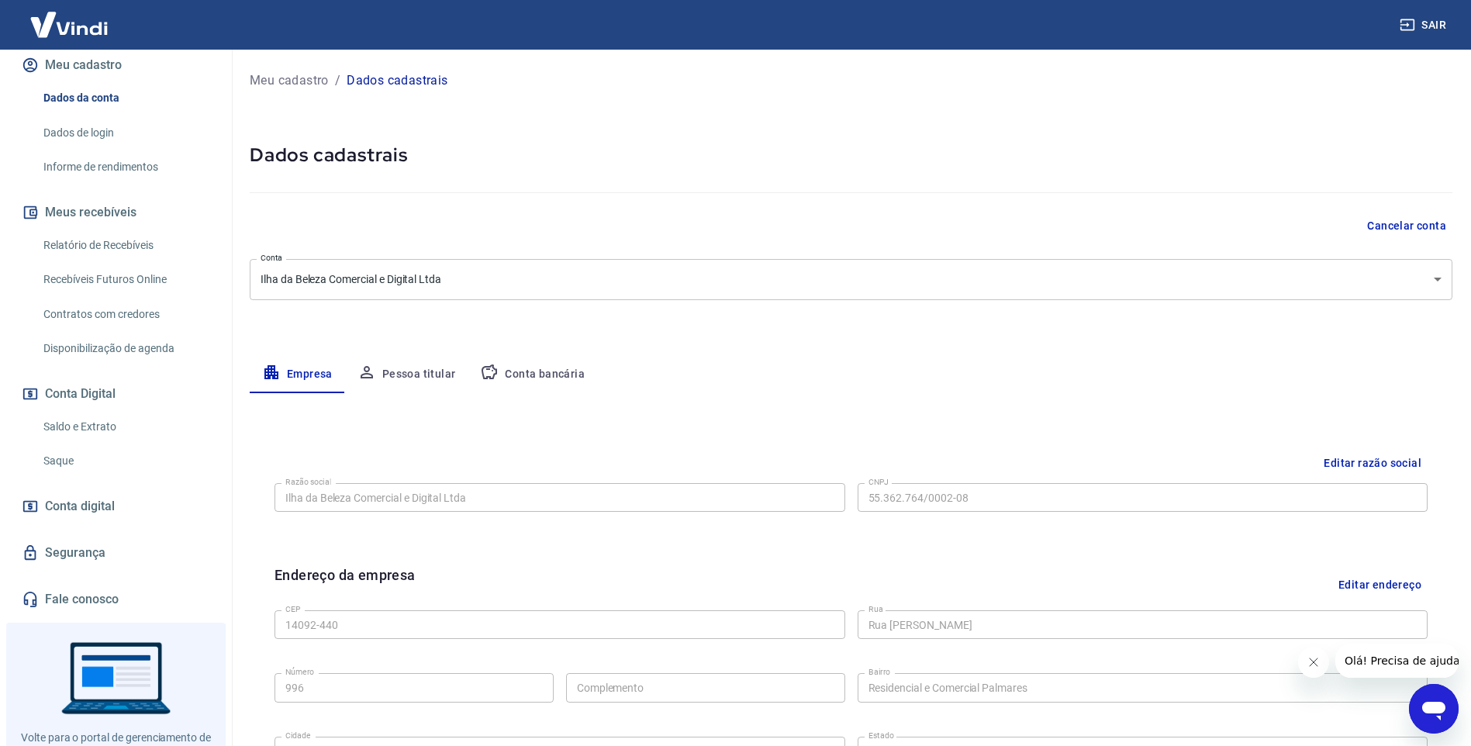
scroll to position [251, 0]
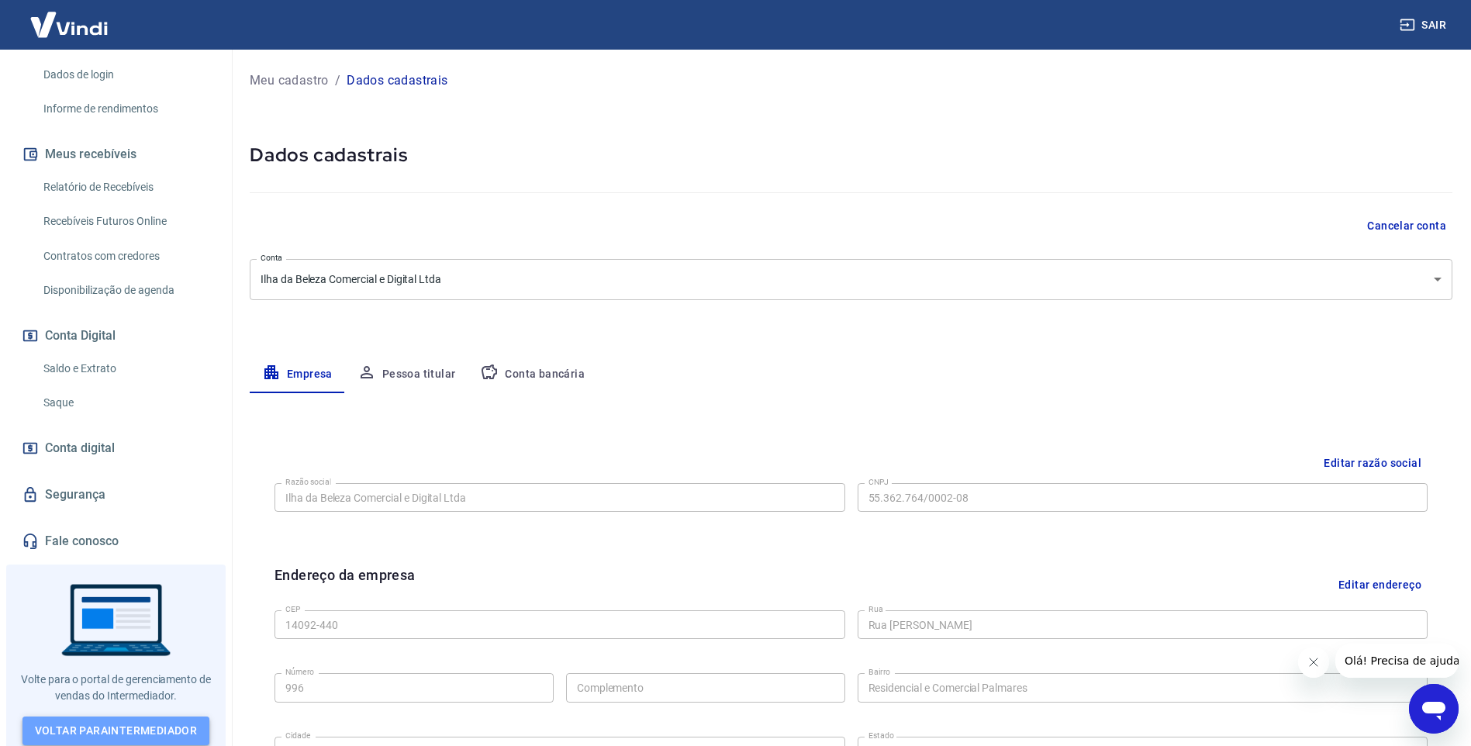
click at [116, 723] on link "Voltar para Intermediador" at bounding box center [116, 731] width 188 height 29
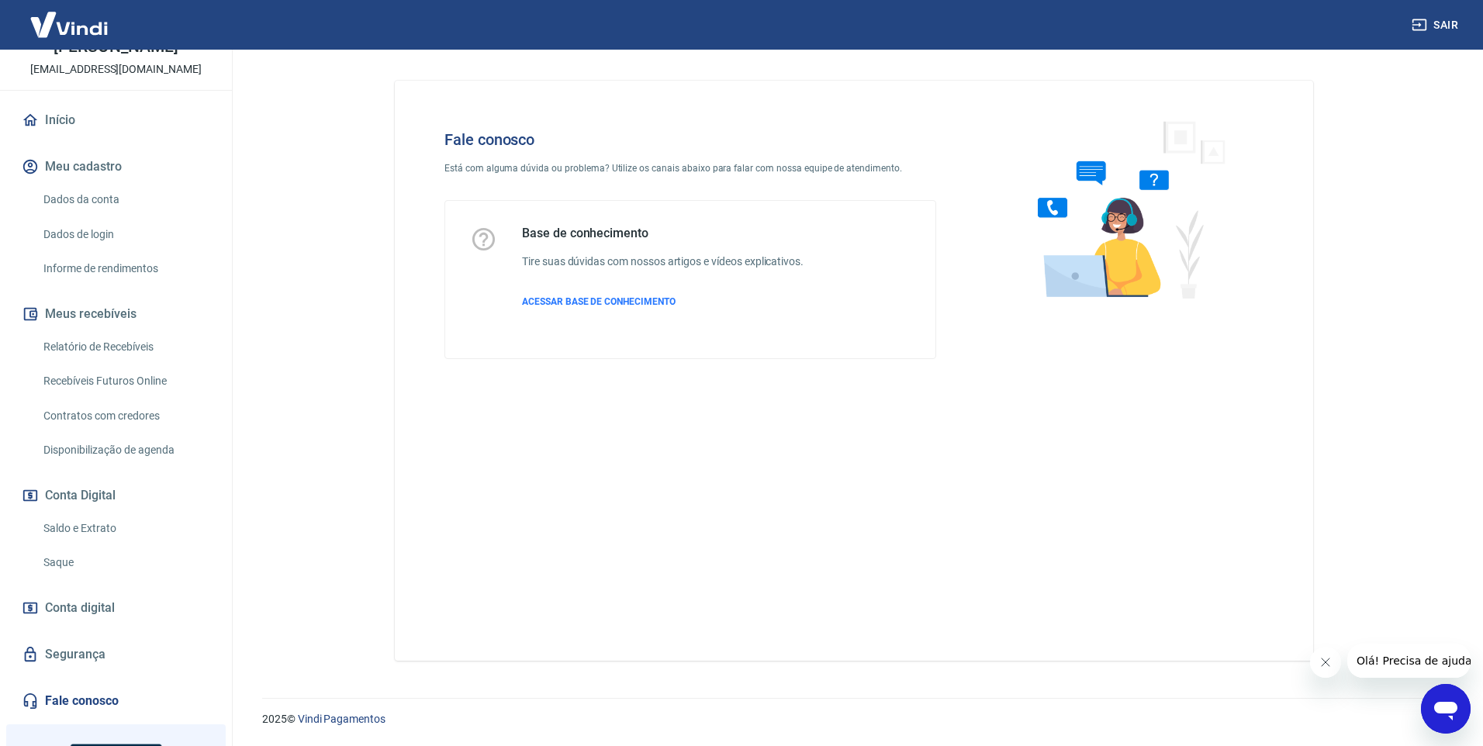
scroll to position [251, 0]
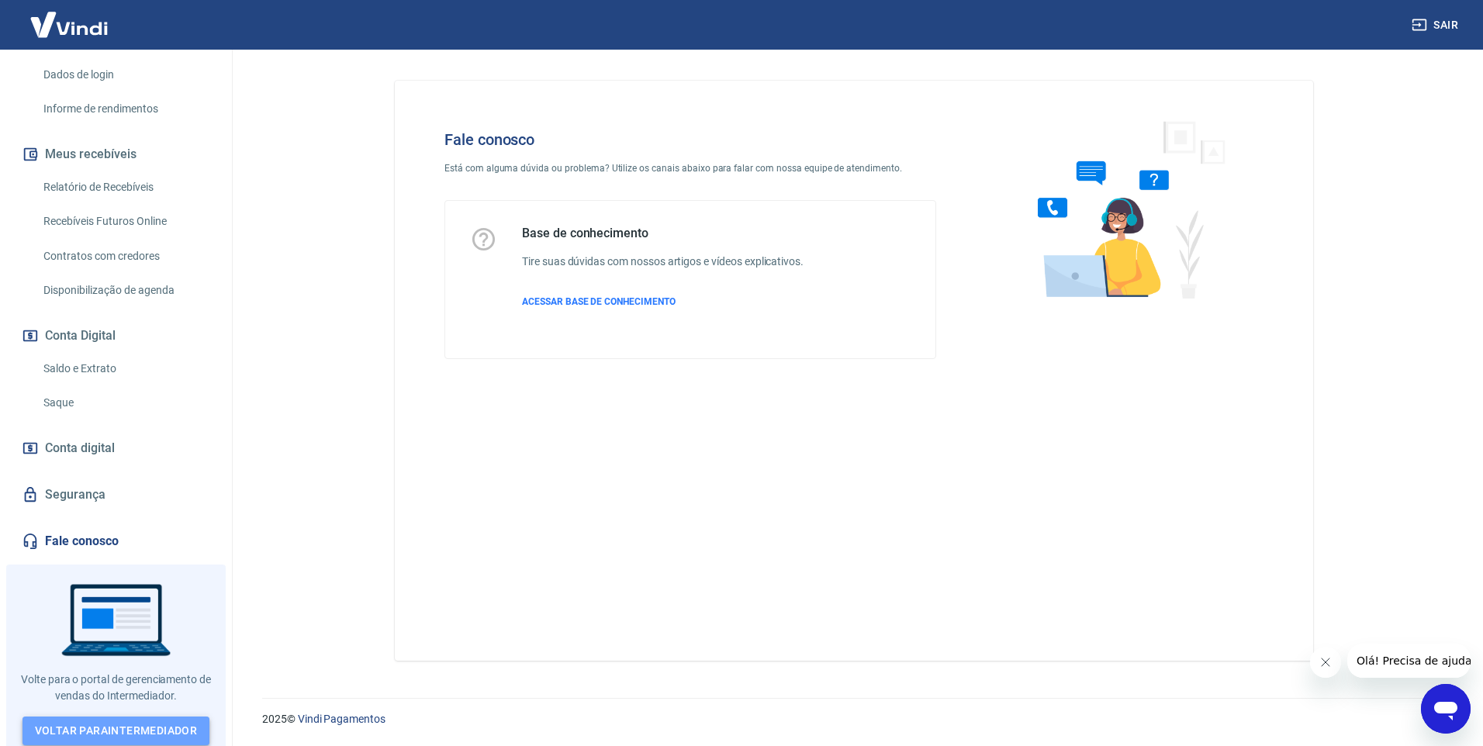
click at [121, 720] on link "Voltar para Intermediador" at bounding box center [116, 731] width 188 height 29
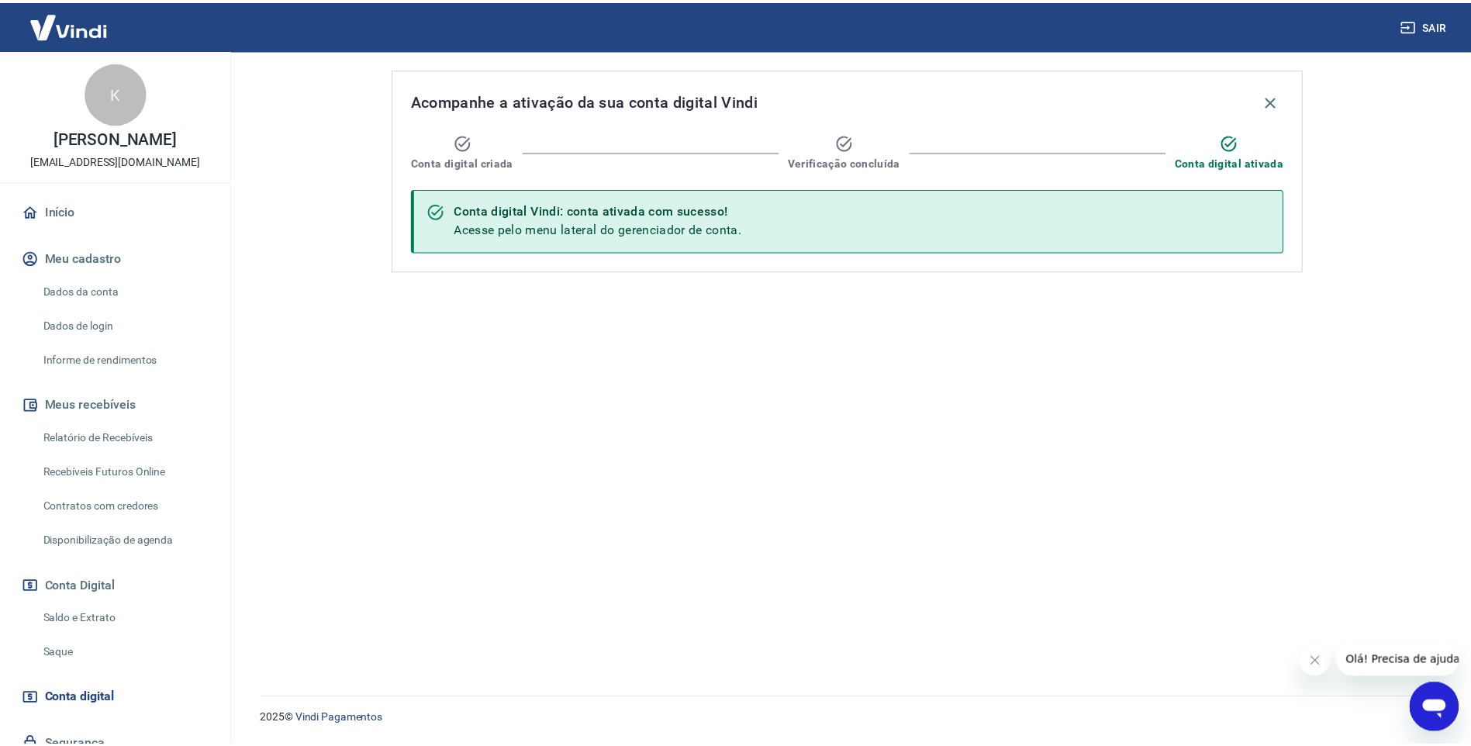
scroll to position [64, 0]
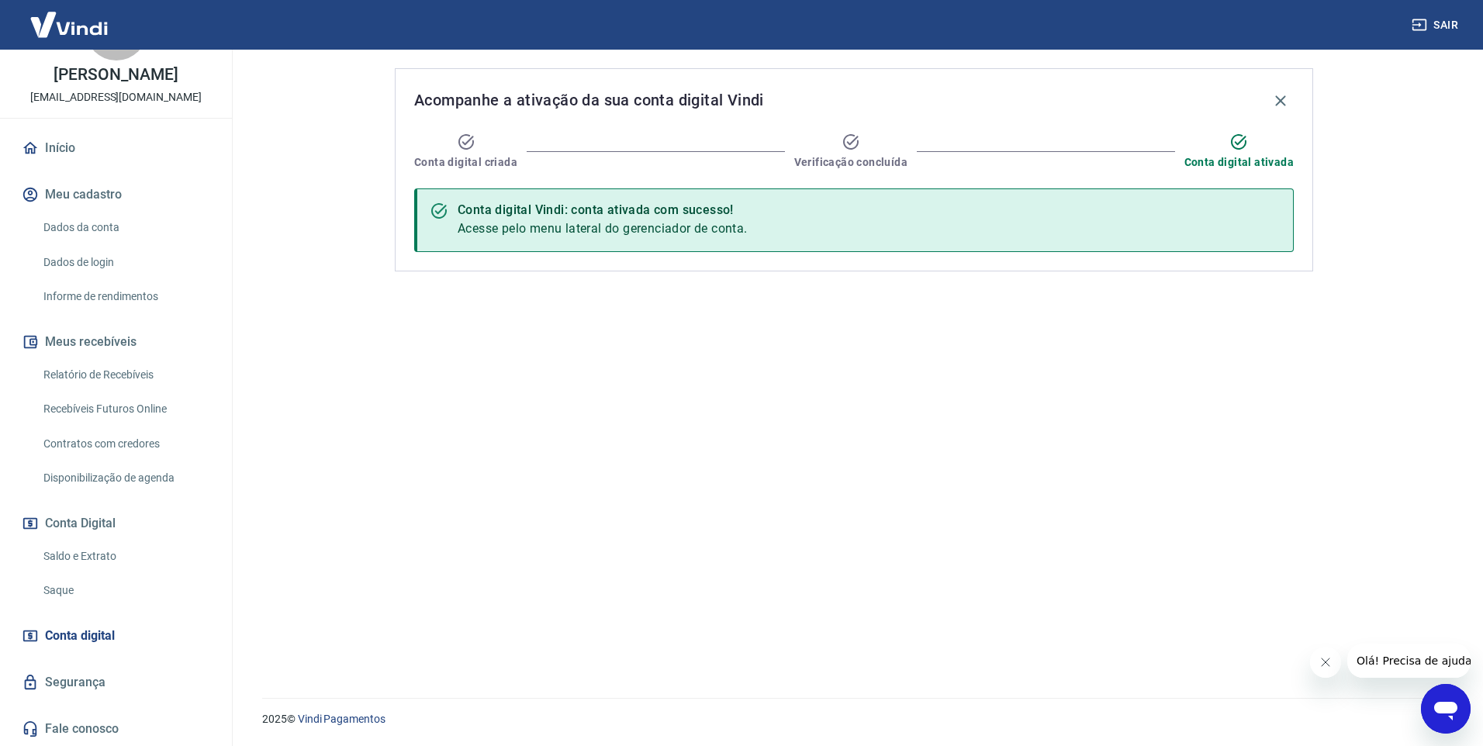
click at [89, 216] on link "Dados da conta" at bounding box center [125, 228] width 176 height 32
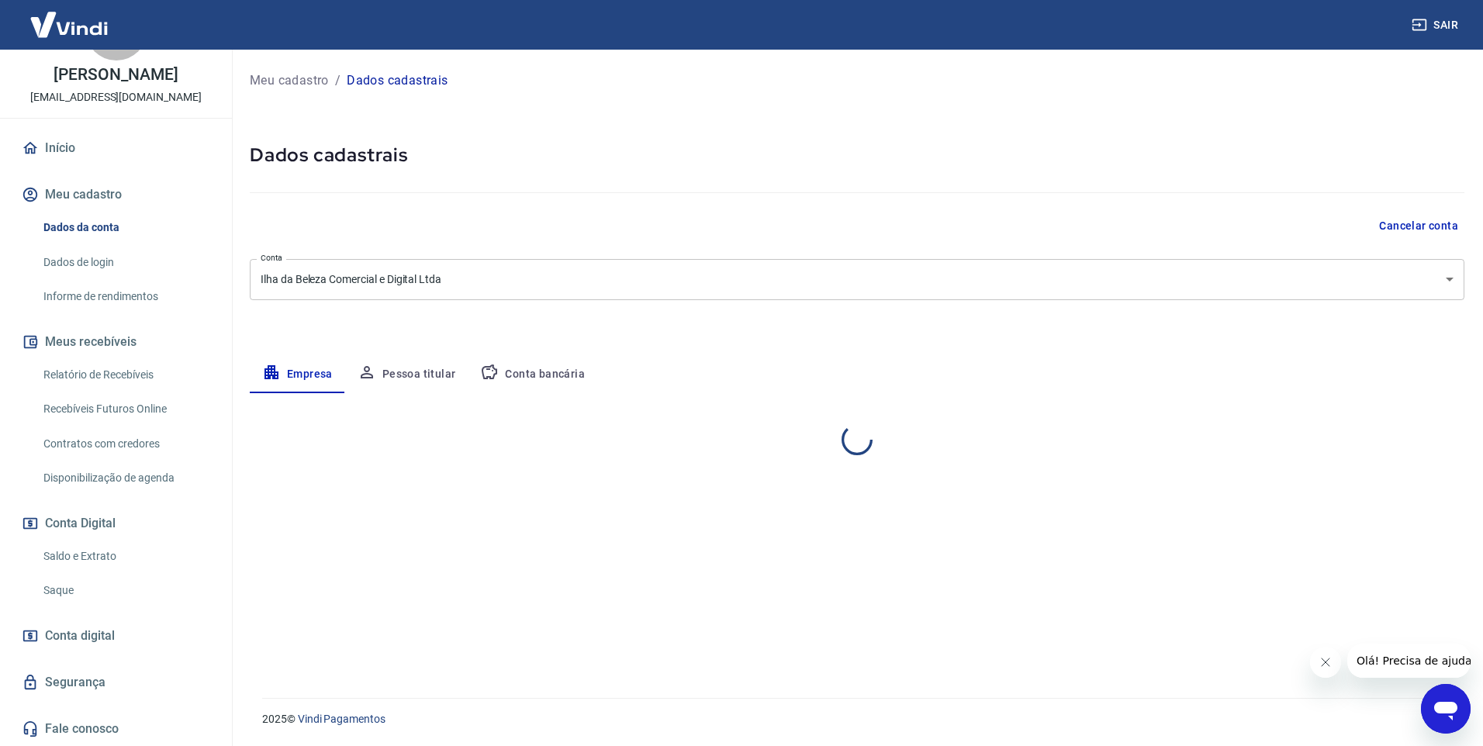
select select "SP"
select select "business"
